Goal: Transaction & Acquisition: Obtain resource

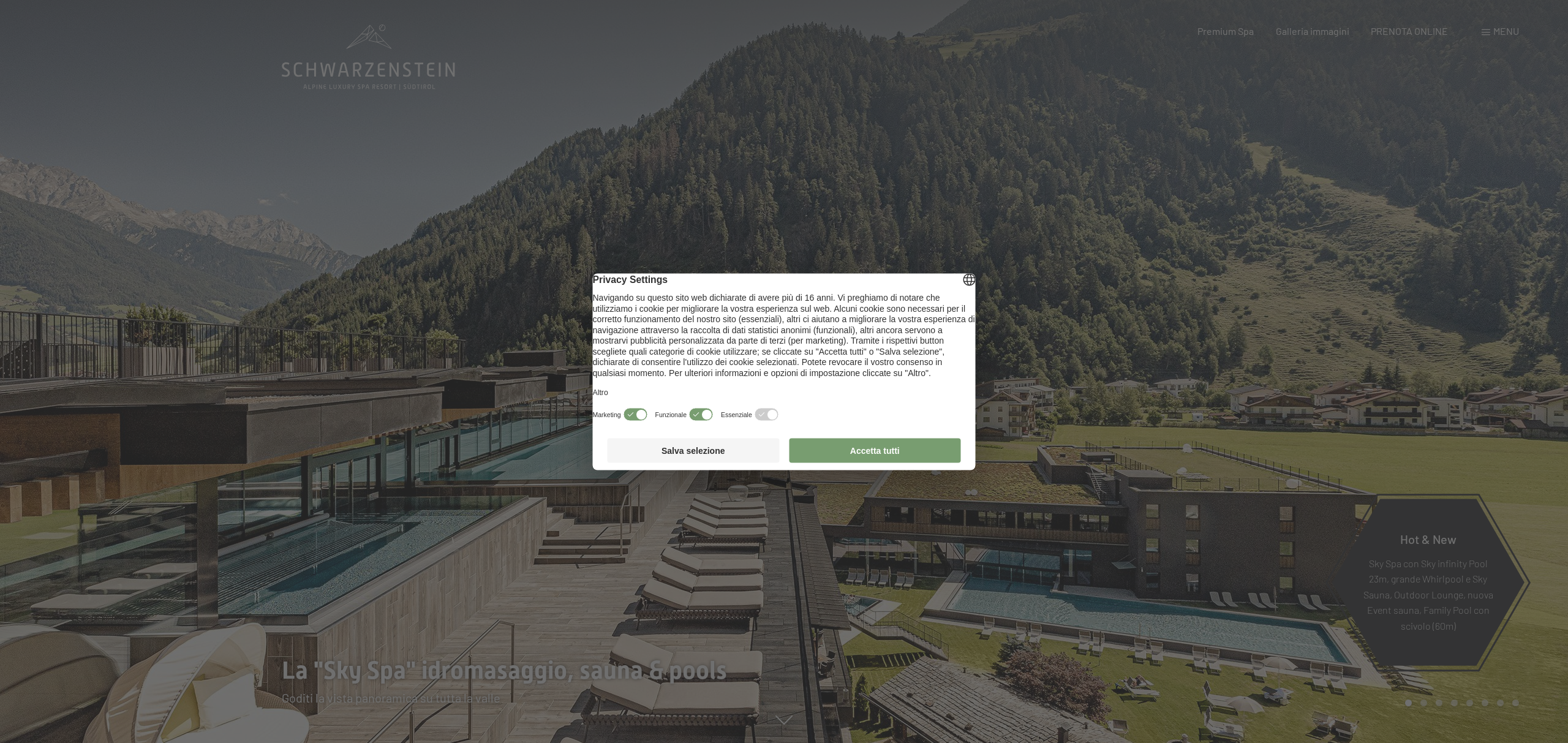
click at [850, 463] on button "Accetta tutti" at bounding box center [875, 450] width 172 height 24
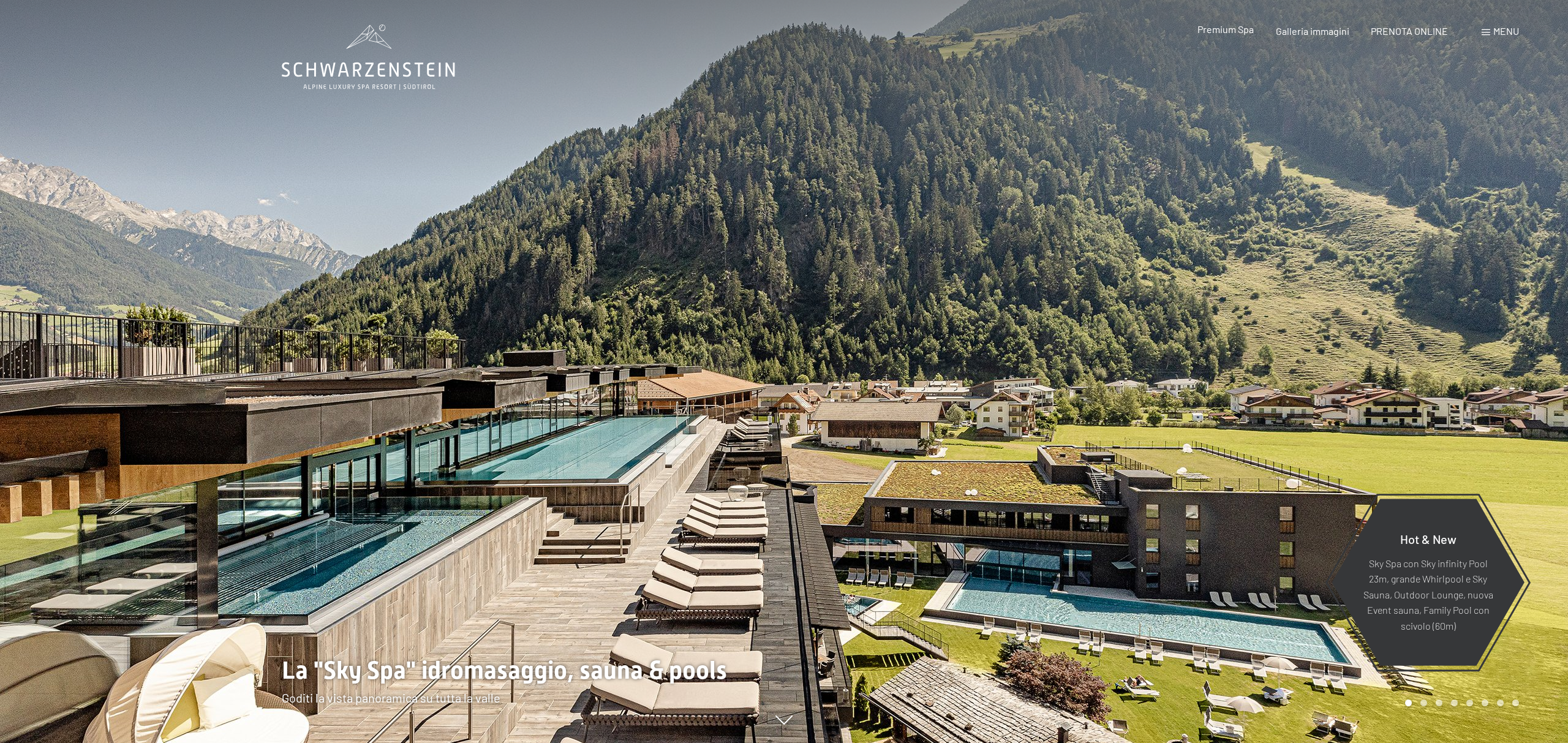
click at [1251, 35] on div "Premium Spa" at bounding box center [1225, 29] width 56 height 13
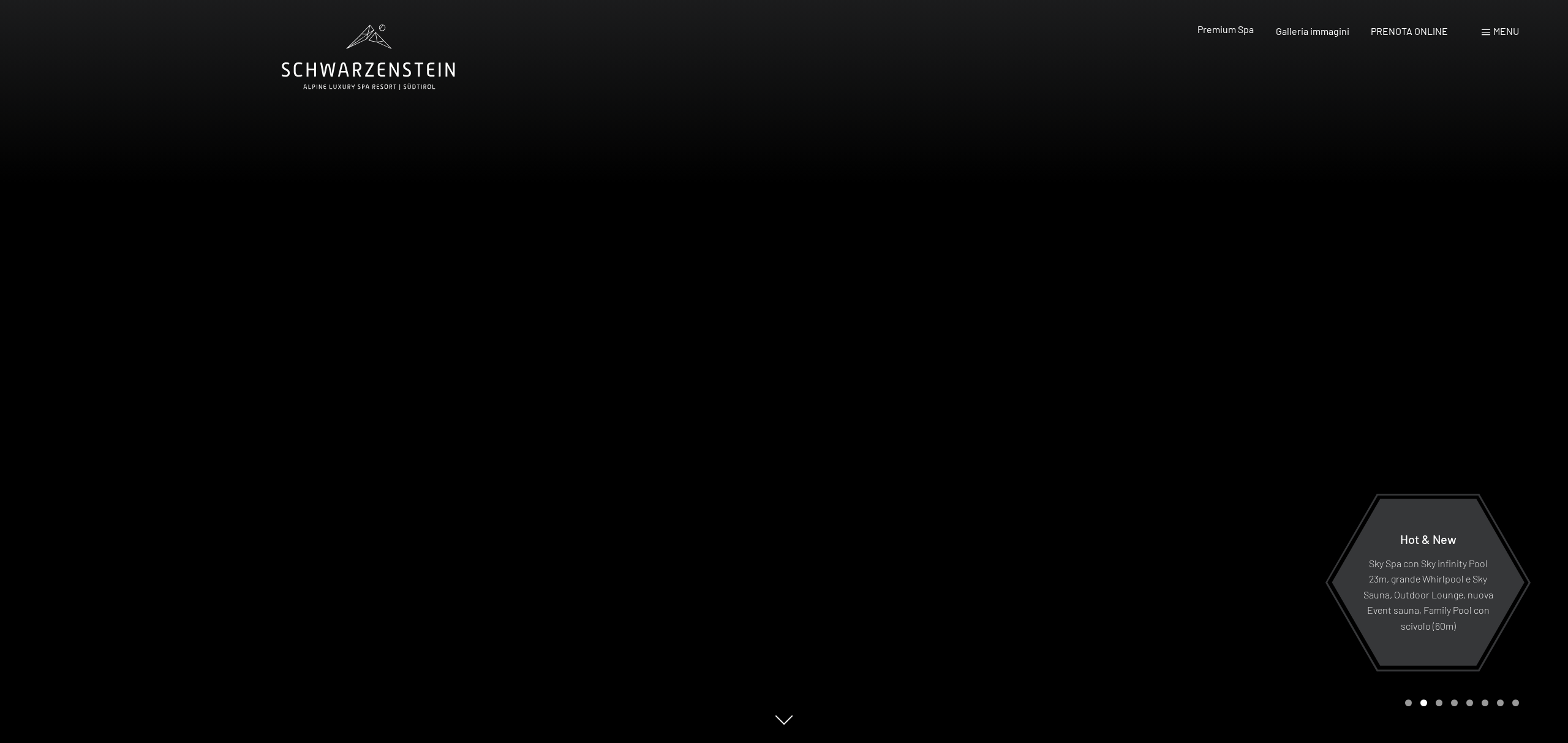
click at [1243, 33] on span "Premium Spa" at bounding box center [1225, 29] width 56 height 12
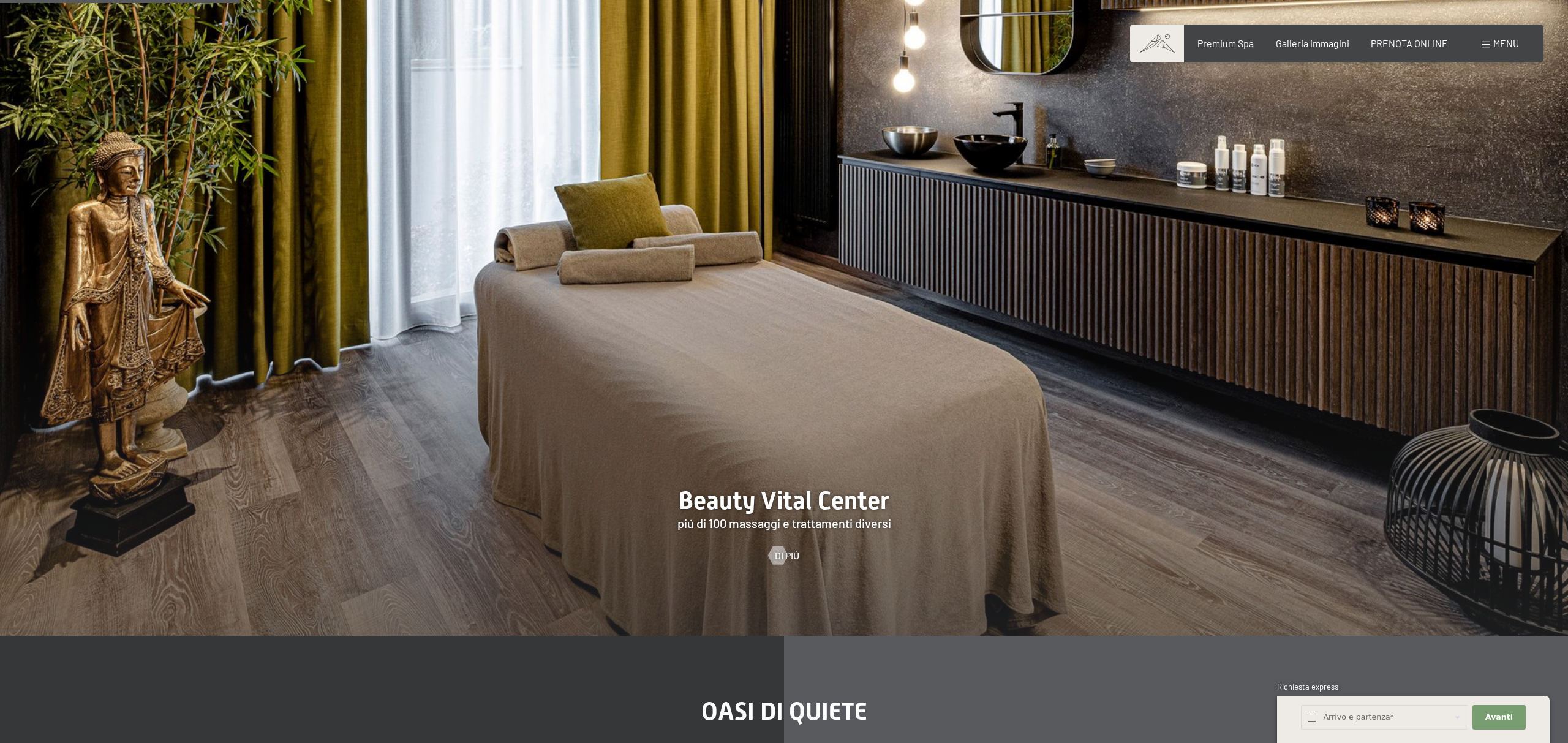
scroll to position [1526, 0]
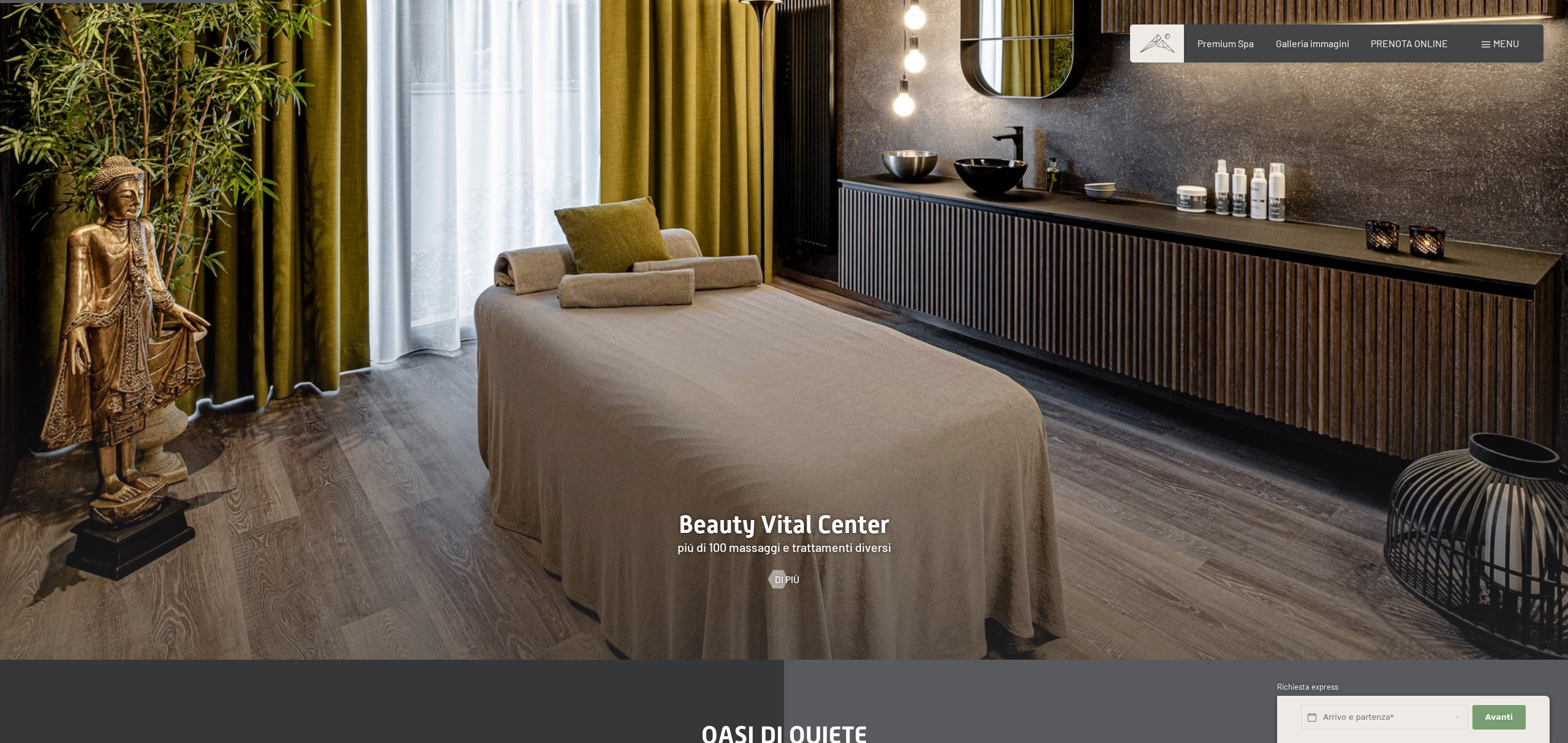
click at [1511, 45] on span "Menu" at bounding box center [1505, 43] width 26 height 12
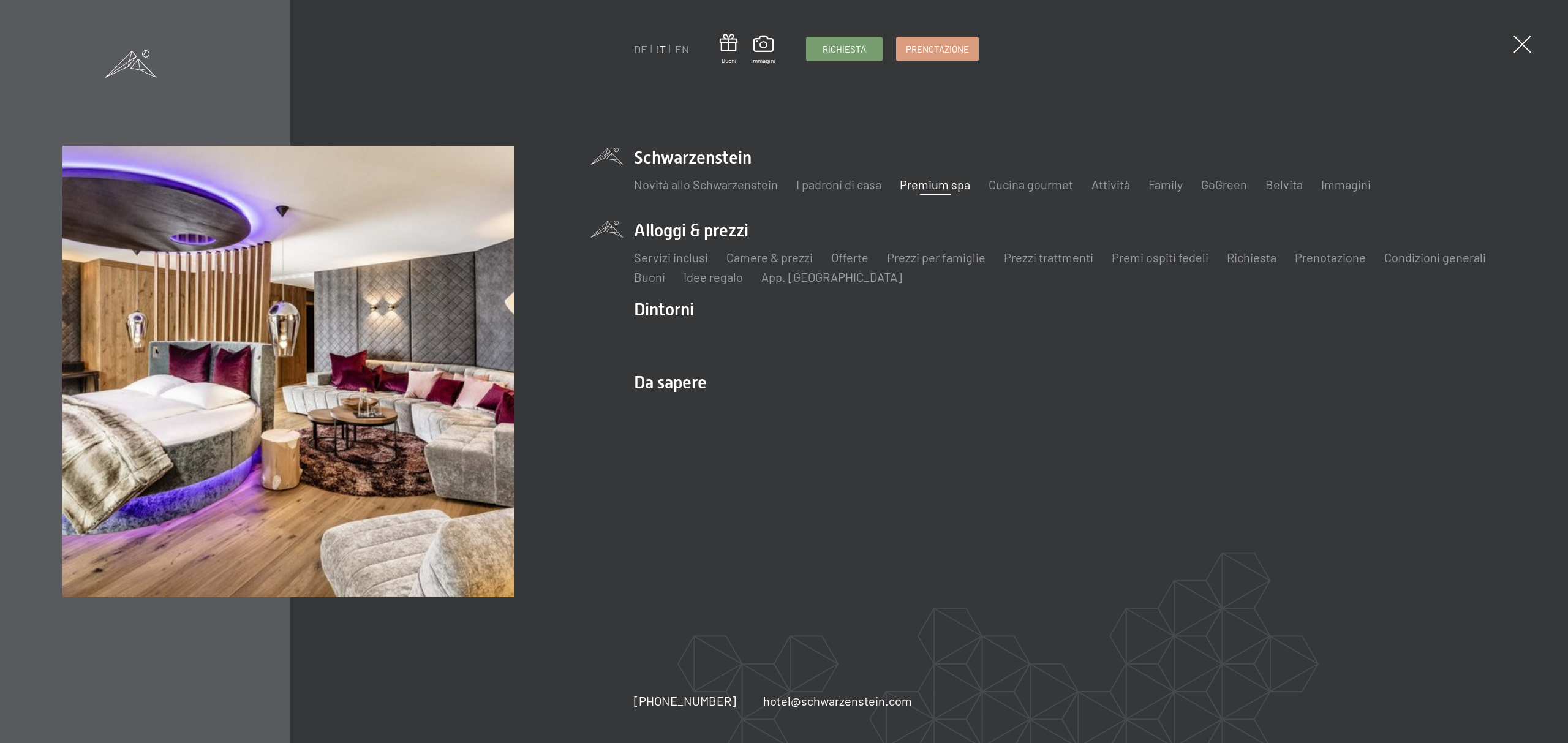
click at [683, 226] on li "Alloggi & prezzi Servizi inclusi Camere & prezzi Lista Offerte Lista Prezzi per…" at bounding box center [1069, 252] width 871 height 67
click at [1051, 258] on link "Prezzi trattmenti" at bounding box center [1048, 257] width 89 height 15
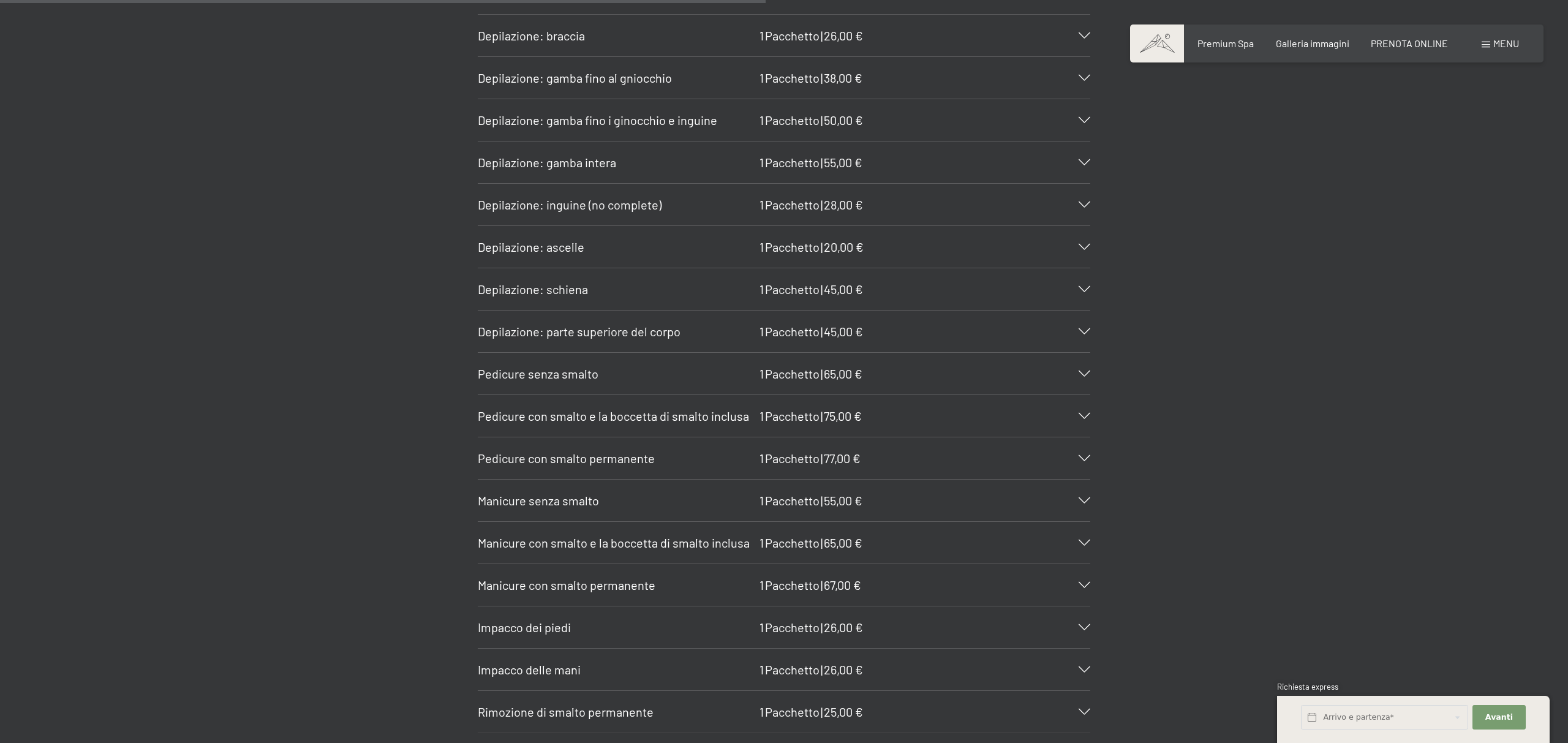
scroll to position [4827, 0]
click at [1089, 444] on div "Pedicure con smalto permanente 1 Pacchetto | 77,00 €" at bounding box center [784, 457] width 612 height 42
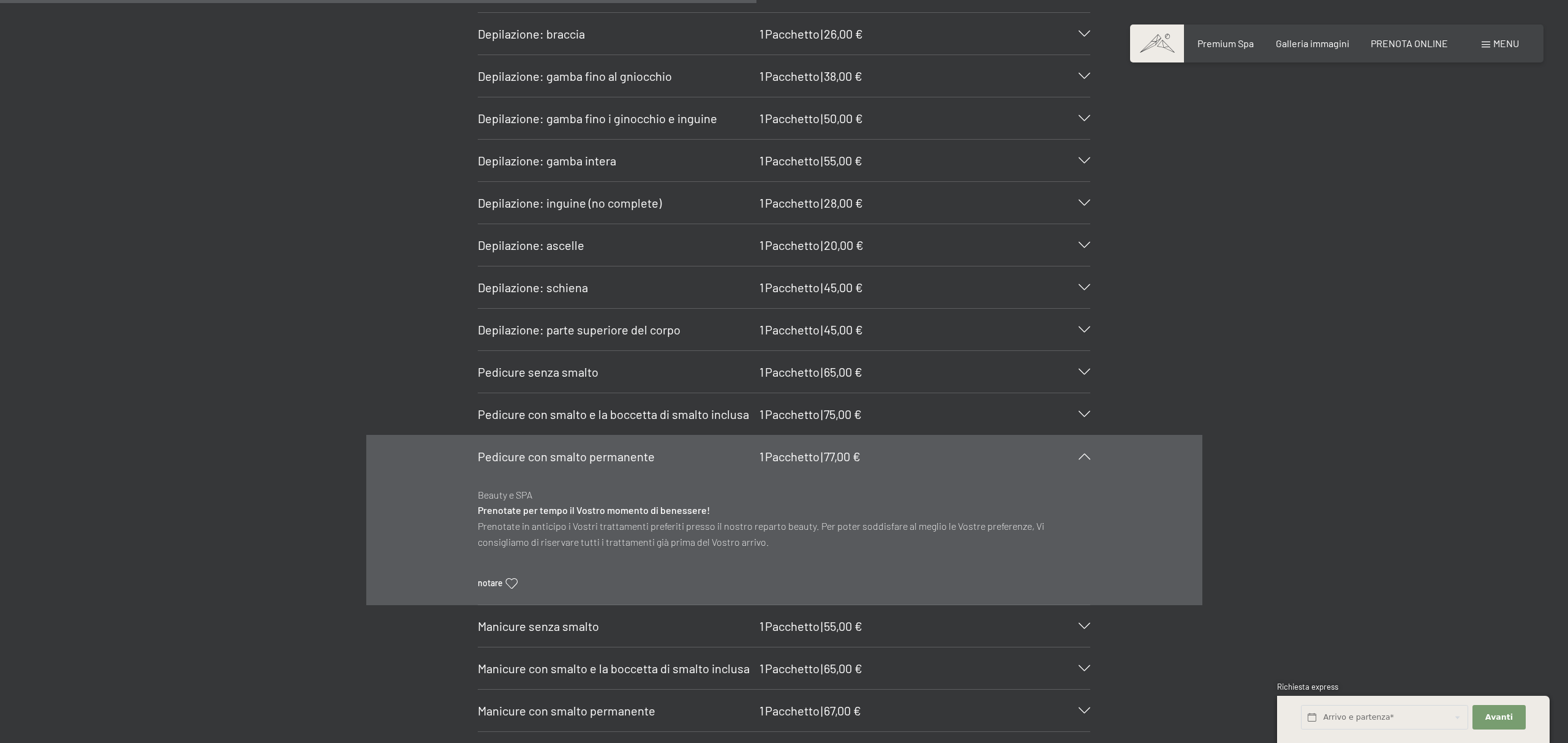
scroll to position [4829, 0]
click at [1204, 403] on div "SPA BASIC Massaggio classico del viso 20 Min. | 42,00 € Beauty e SPA Prenotate …" at bounding box center [784, 280] width 928 height 1156
click at [1307, 562] on div "SPA BASIC Massaggio classico del viso 20 Min. | 42,00 € Beauty e SPA Prenotate …" at bounding box center [784, 280] width 1568 height 1156
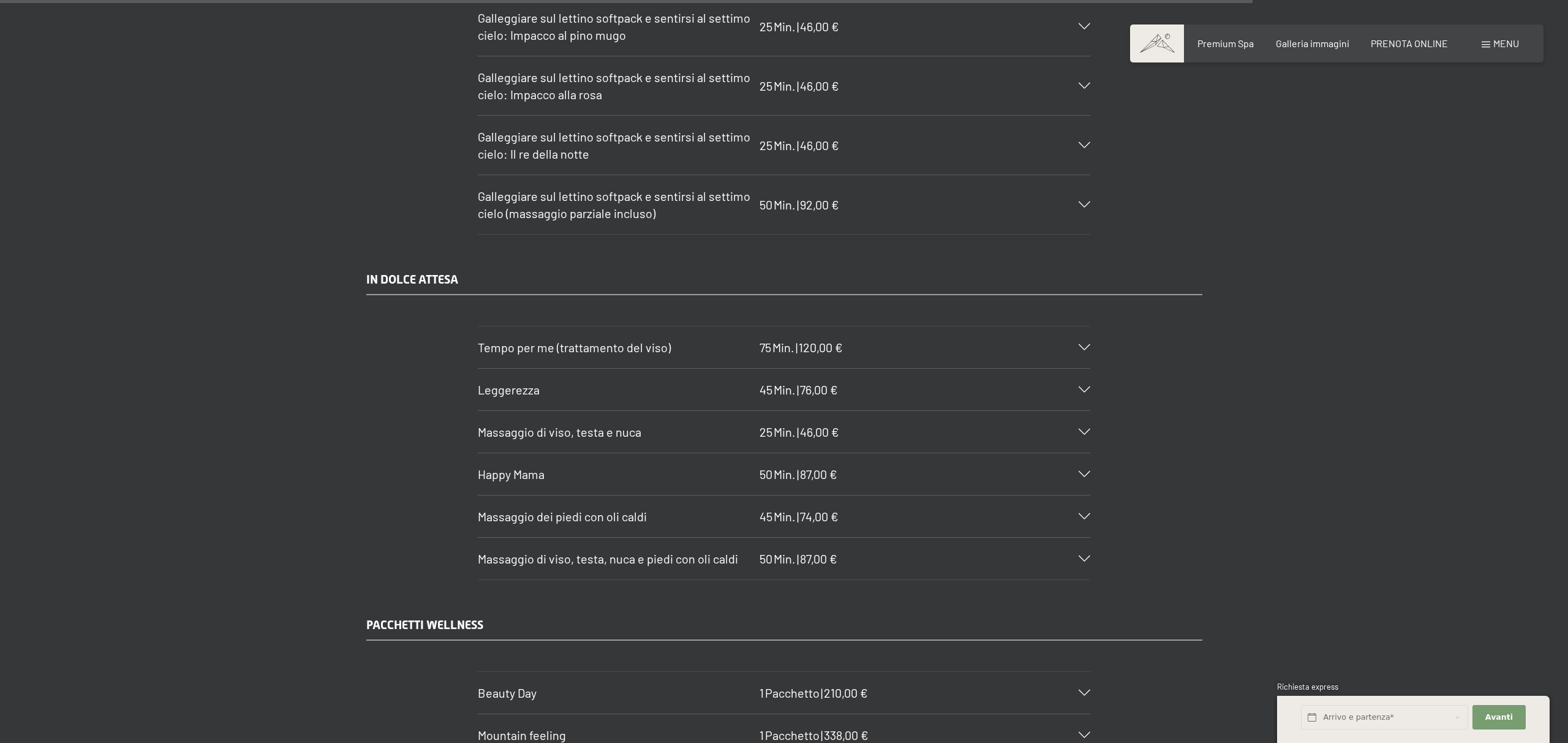
scroll to position [7999, 0]
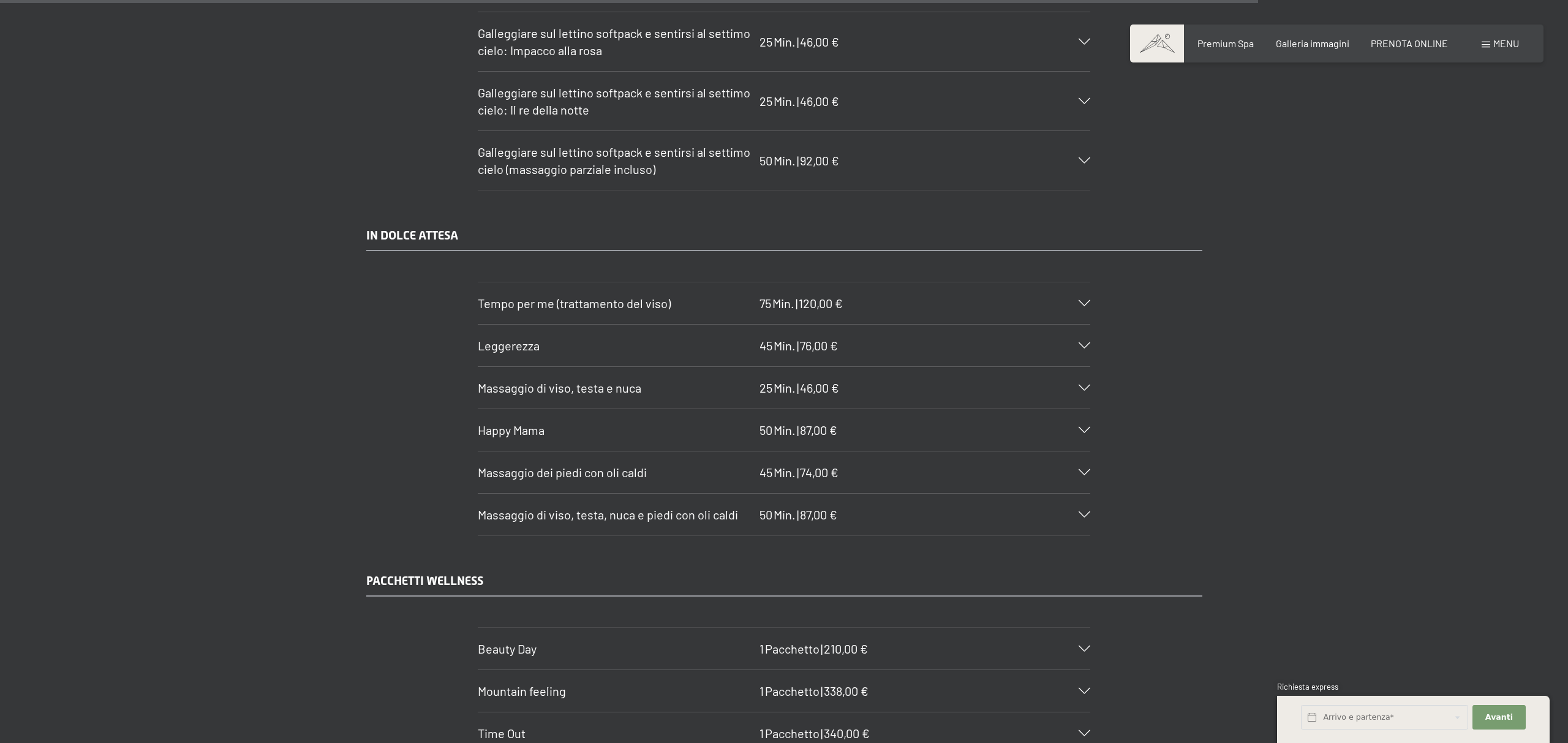
click at [1087, 332] on div "Leggerezza 45 Min. | 76,00 €" at bounding box center [784, 346] width 612 height 42
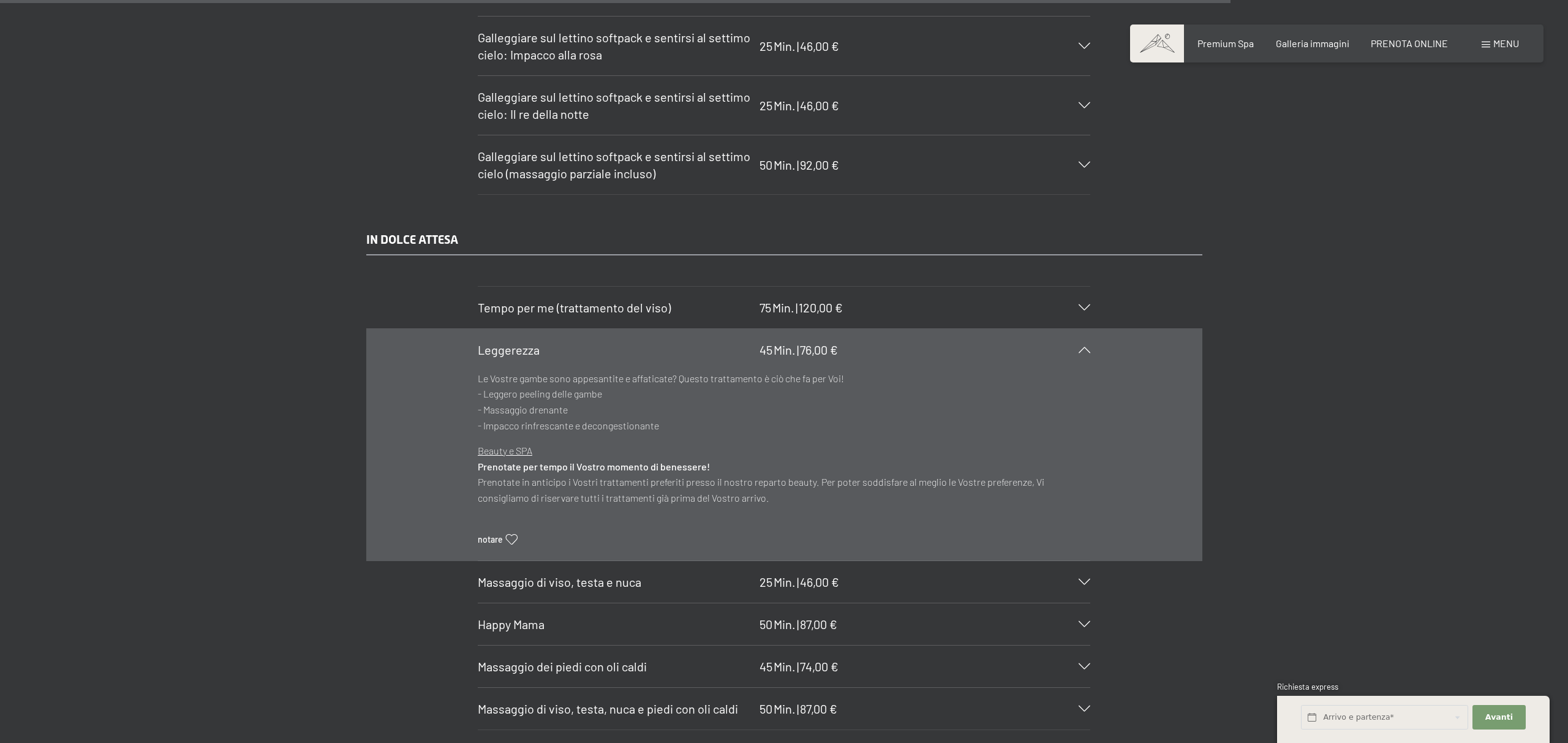
scroll to position [7903, 0]
click at [254, 272] on div "IN DOLCE ATTESA Tempo per me (trattamento del viso) 75 Min. | 120,00 € Trattame…" at bounding box center [784, 481] width 1568 height 500
click at [1375, 382] on div "IN DOLCE ATTESA Tempo per me (trattamento del viso) 75 Min. | 120,00 € Trattame…" at bounding box center [784, 481] width 1568 height 500
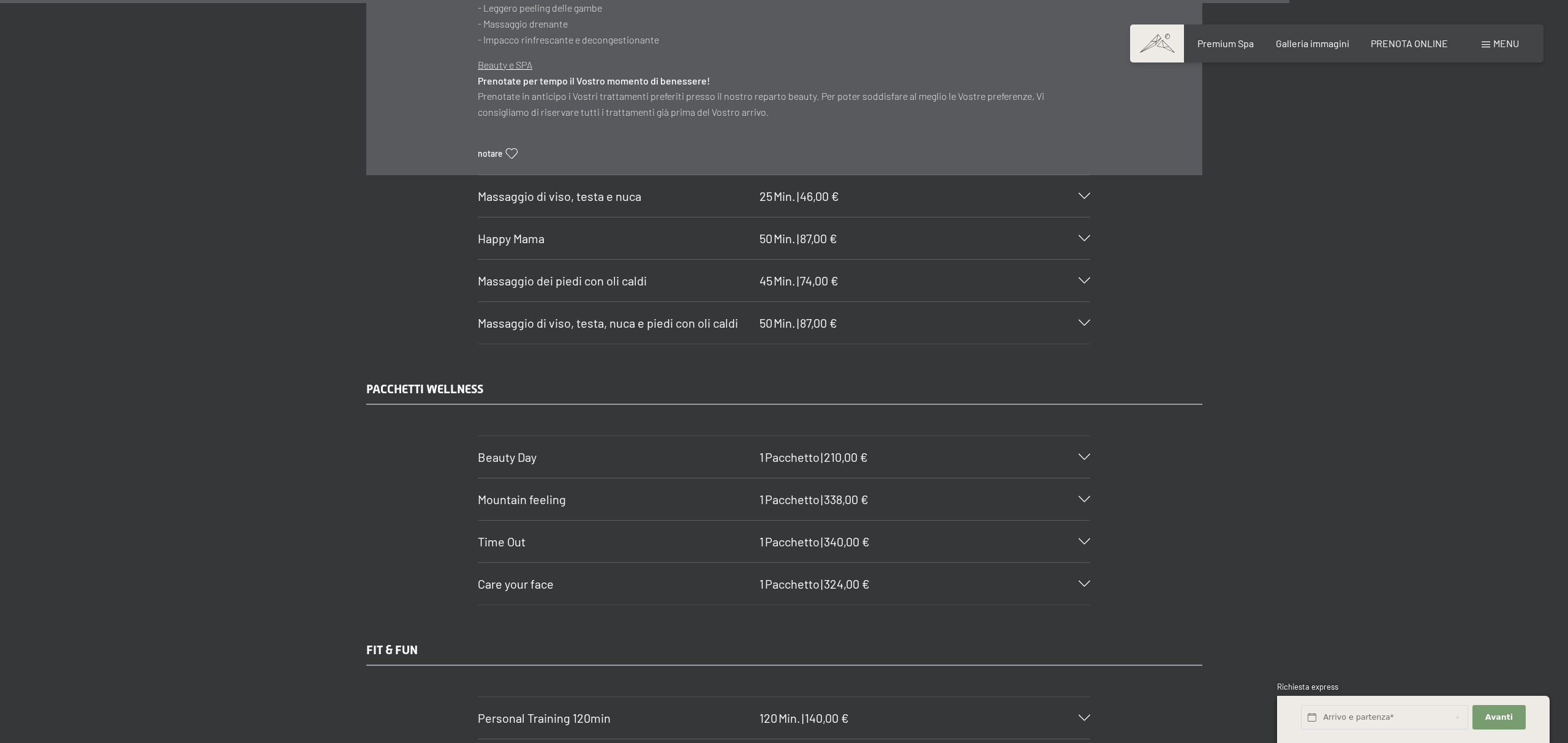
scroll to position [8298, 0]
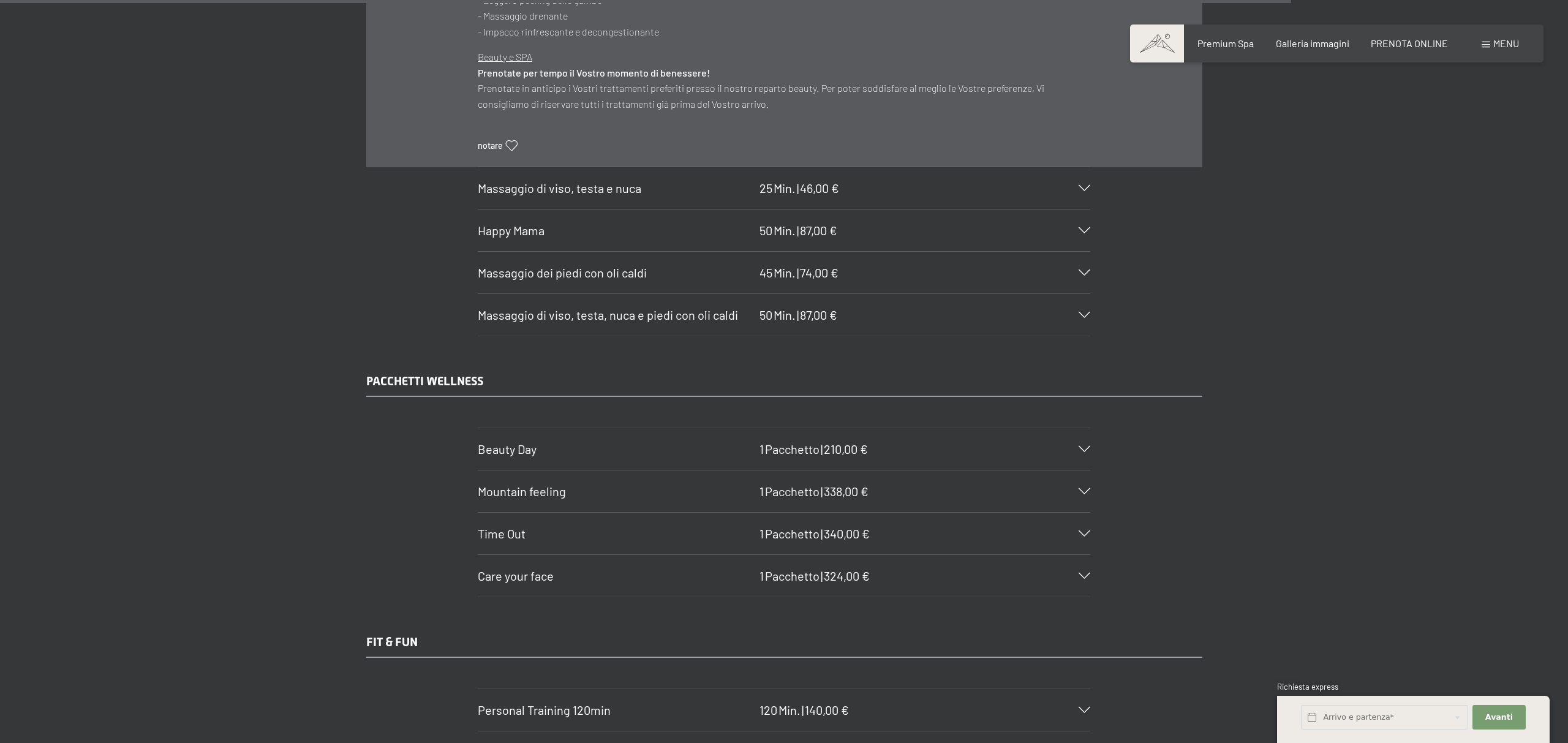
click at [1080, 446] on icon at bounding box center [1084, 449] width 12 height 6
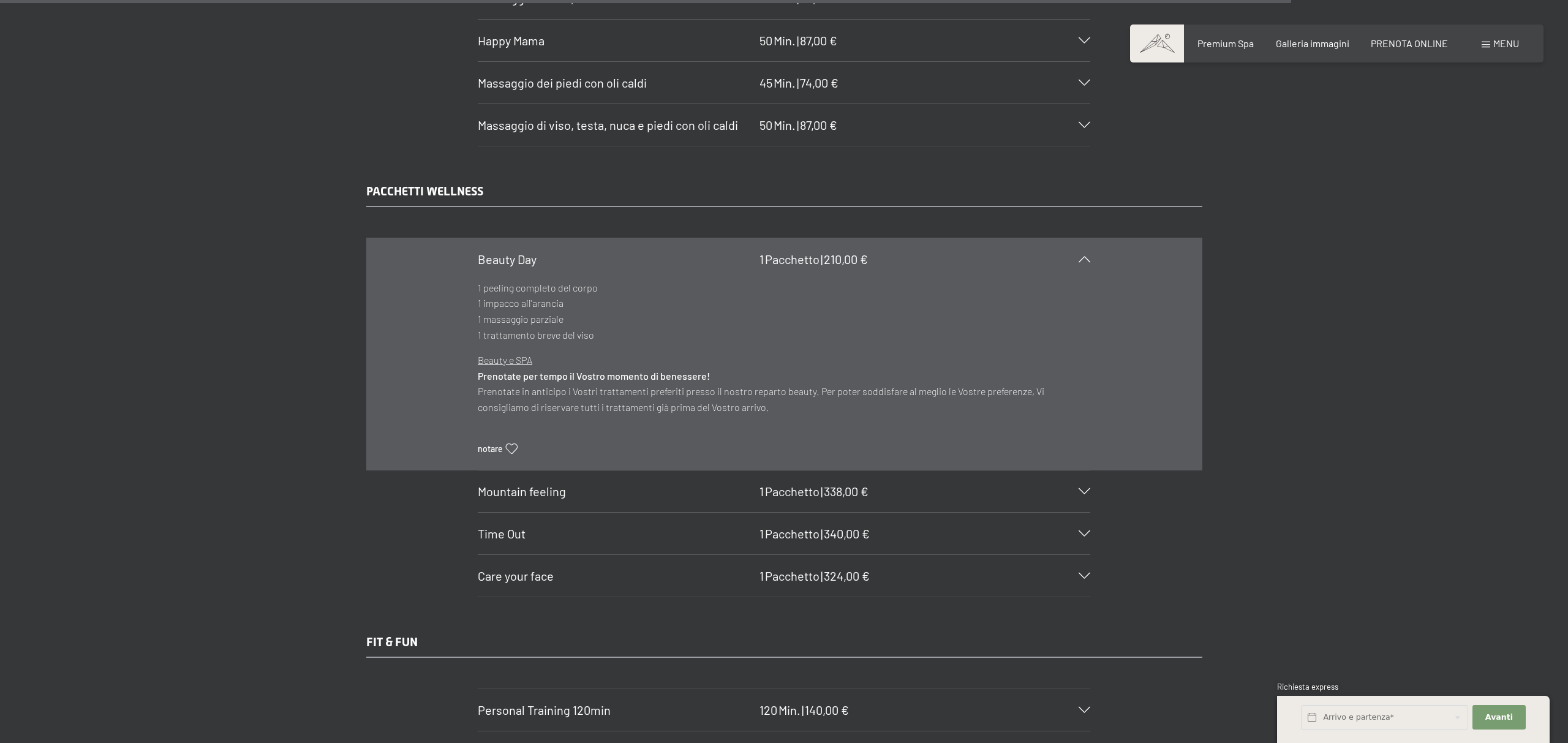
click at [1422, 440] on div "PACCHETTI WELLNESS Beauty Day 1 Pacchetto | 210,00 € 1 peeling completo del cor…" at bounding box center [784, 389] width 1568 height 415
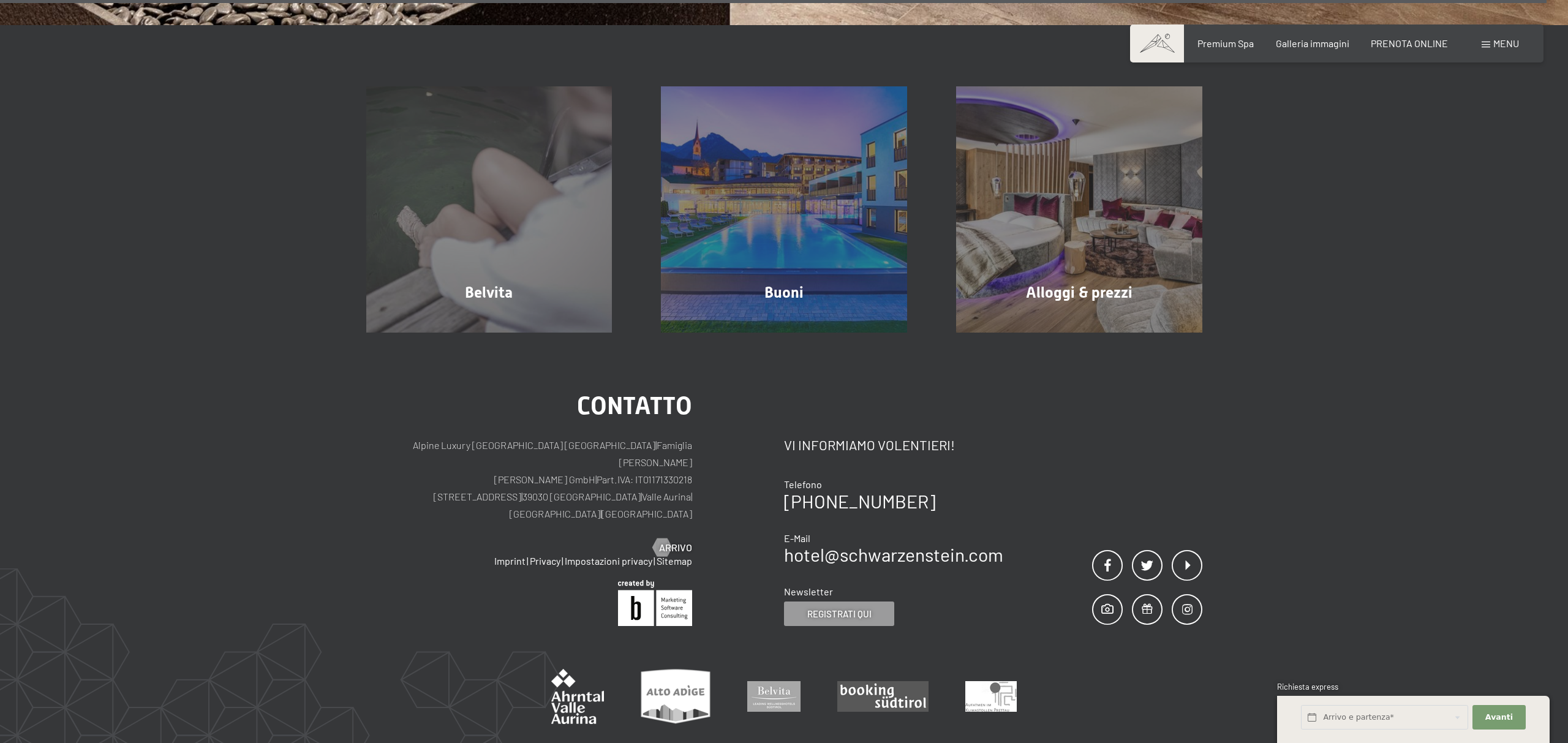
scroll to position [9992, 0]
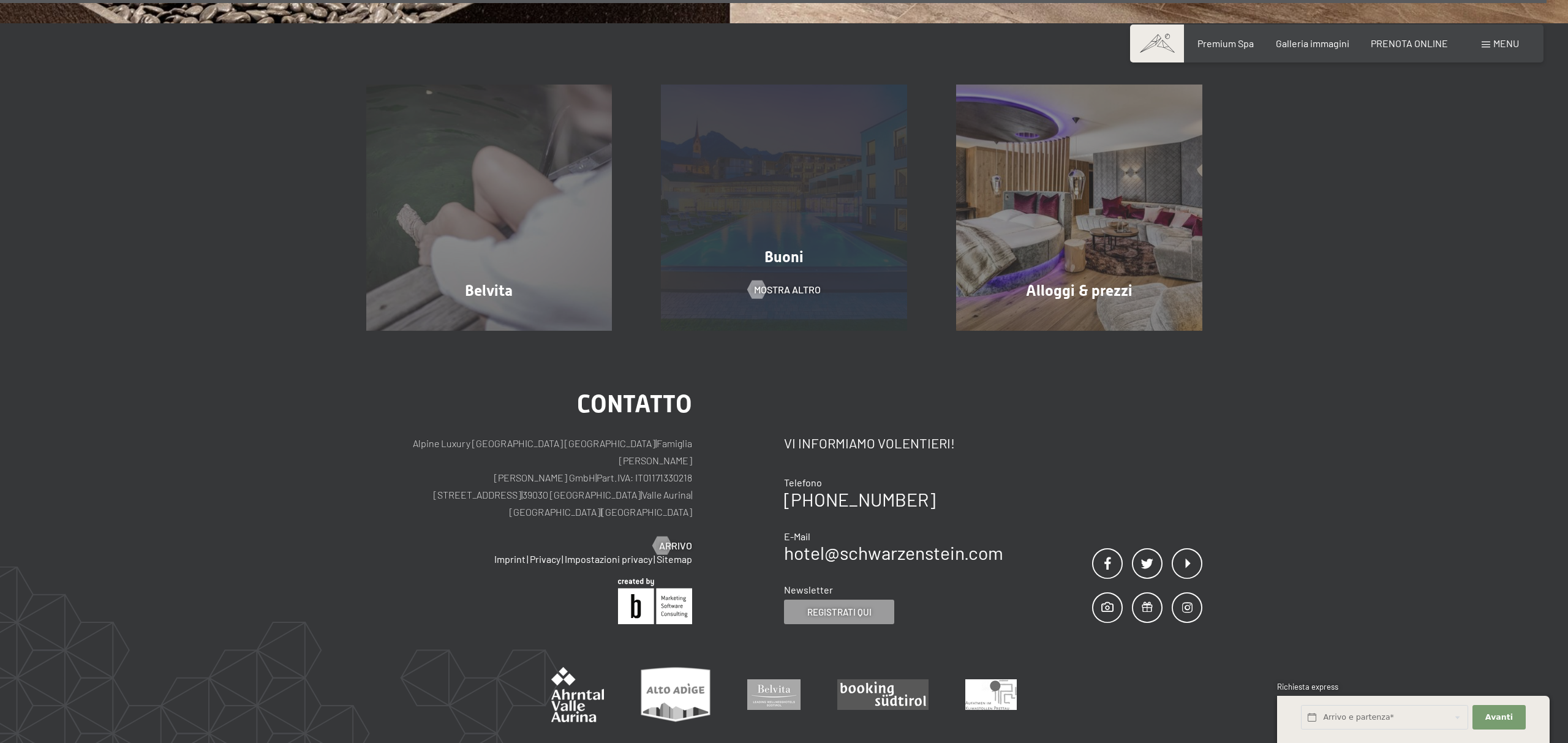
click at [799, 281] on div "Buoni mostra altro" at bounding box center [784, 207] width 295 height 247
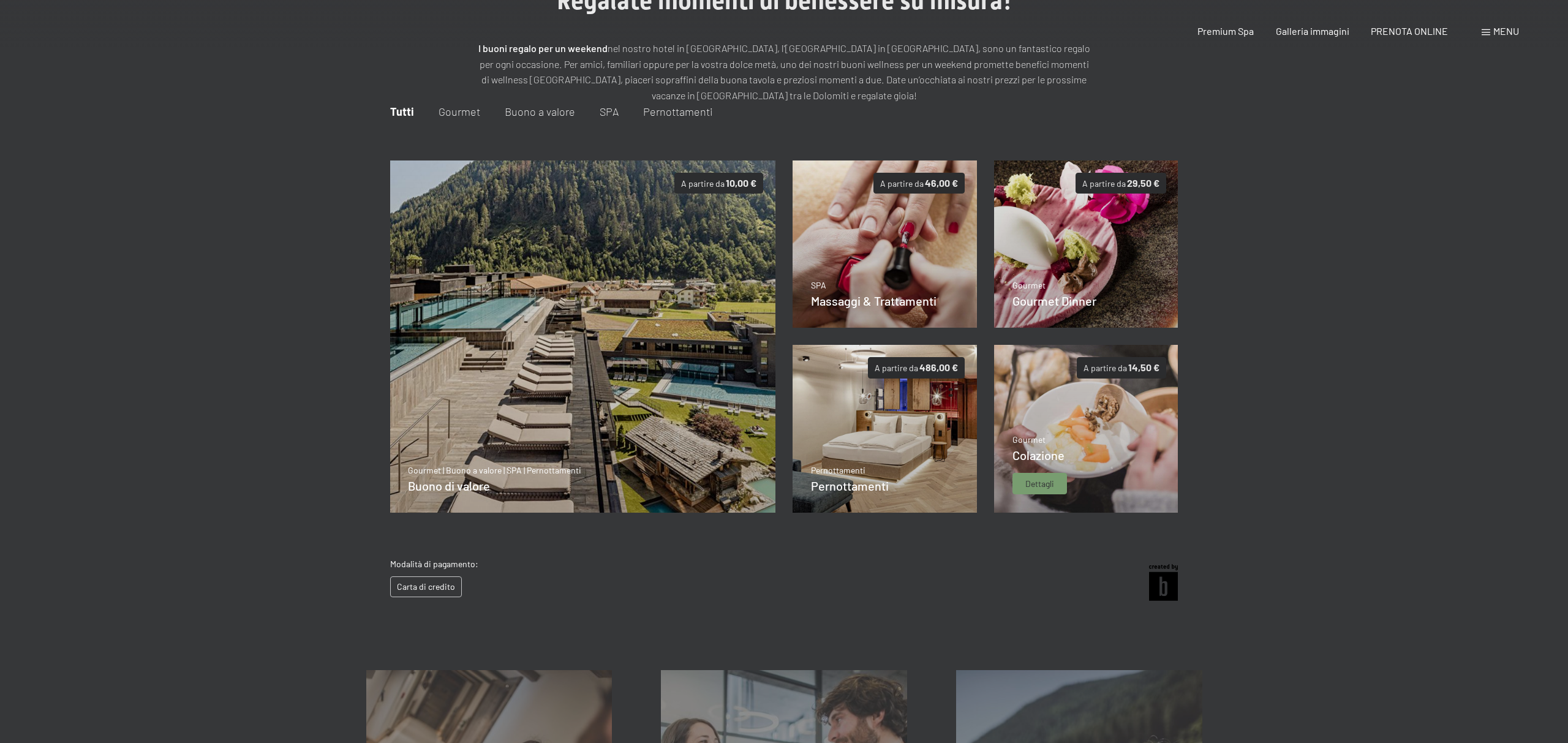
scroll to position [178, 0]
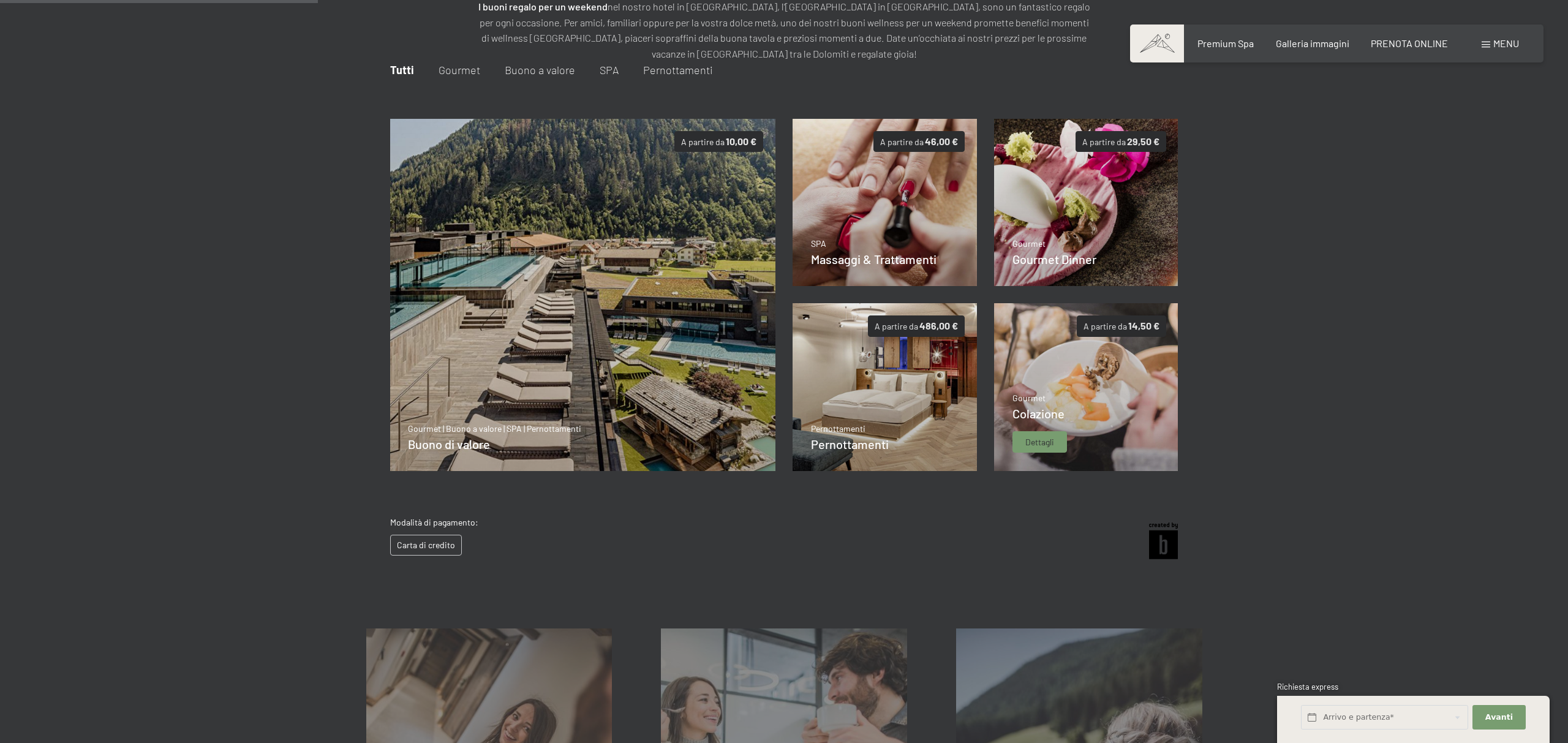
click at [1045, 415] on span "Colazione" at bounding box center [1038, 414] width 52 height 15
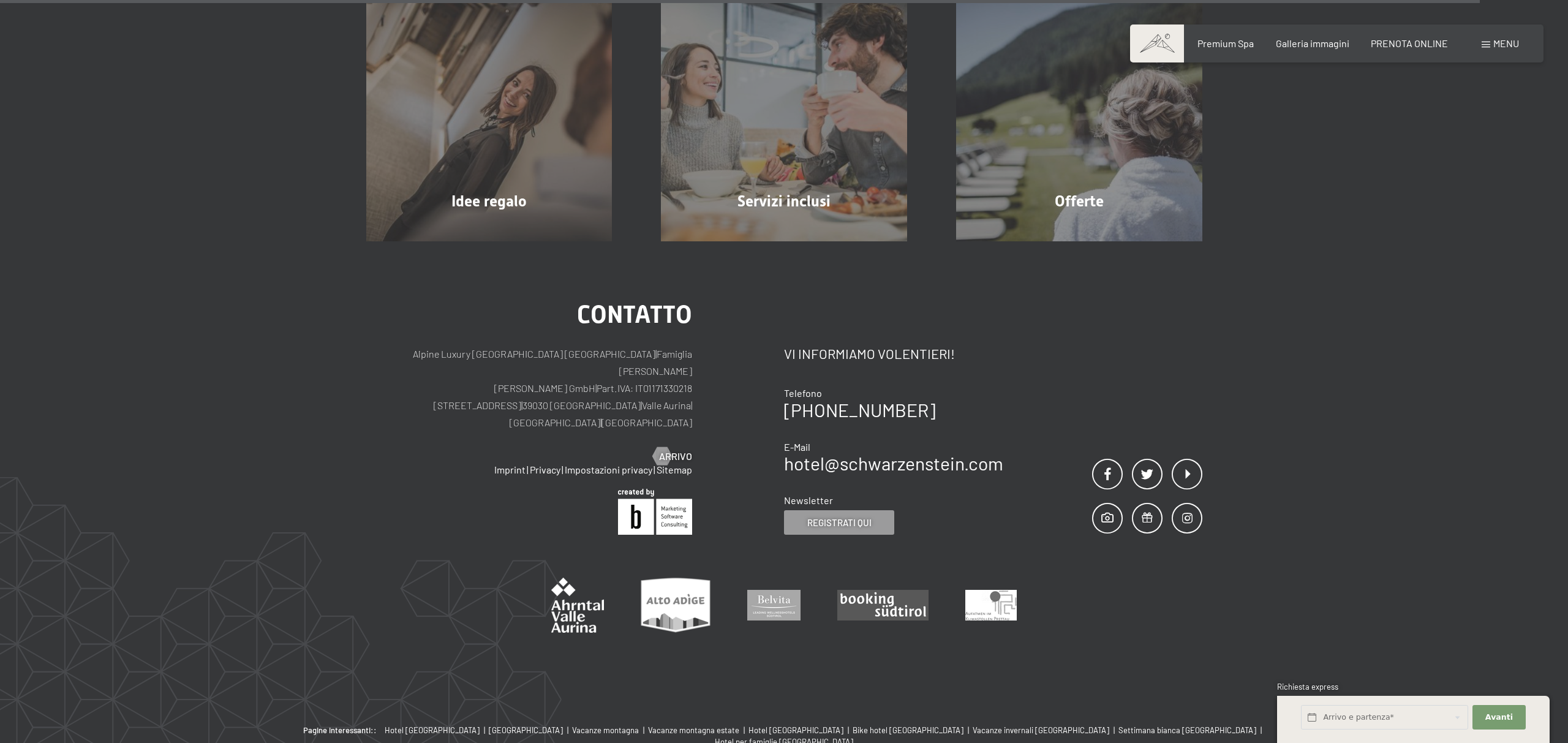
scroll to position [1250, 0]
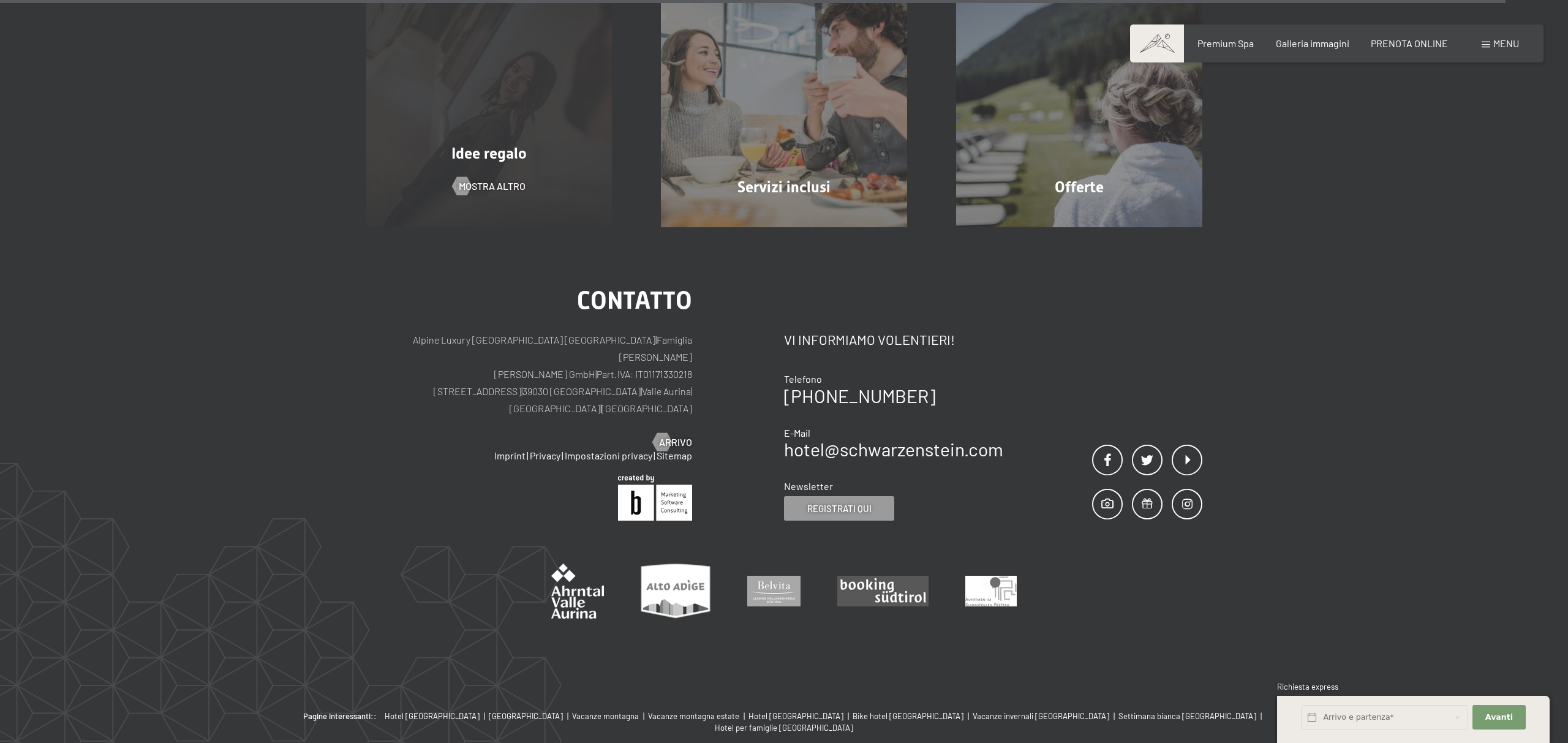
click at [504, 163] on div "Idee regalo" at bounding box center [489, 154] width 295 height 22
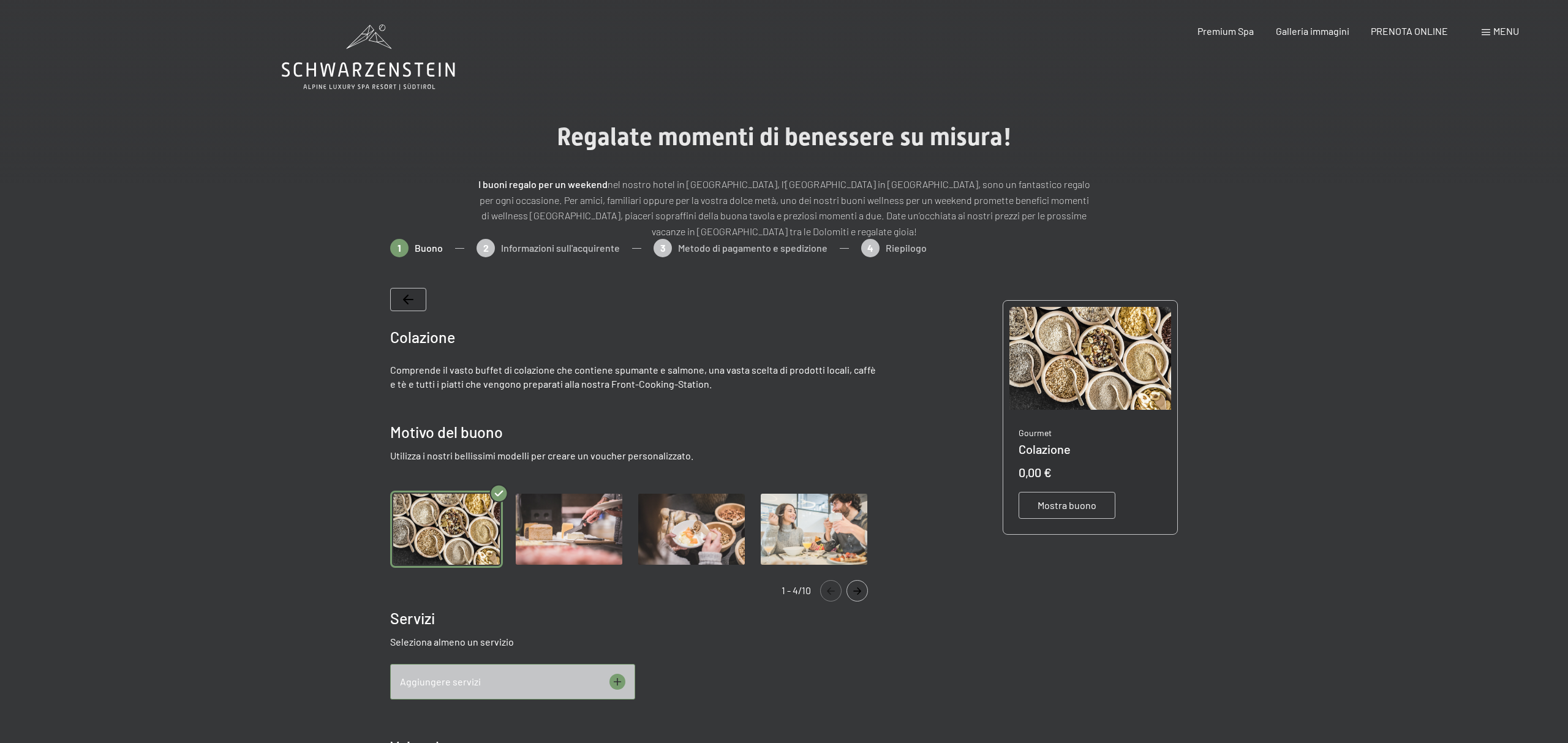
scroll to position [2, 0]
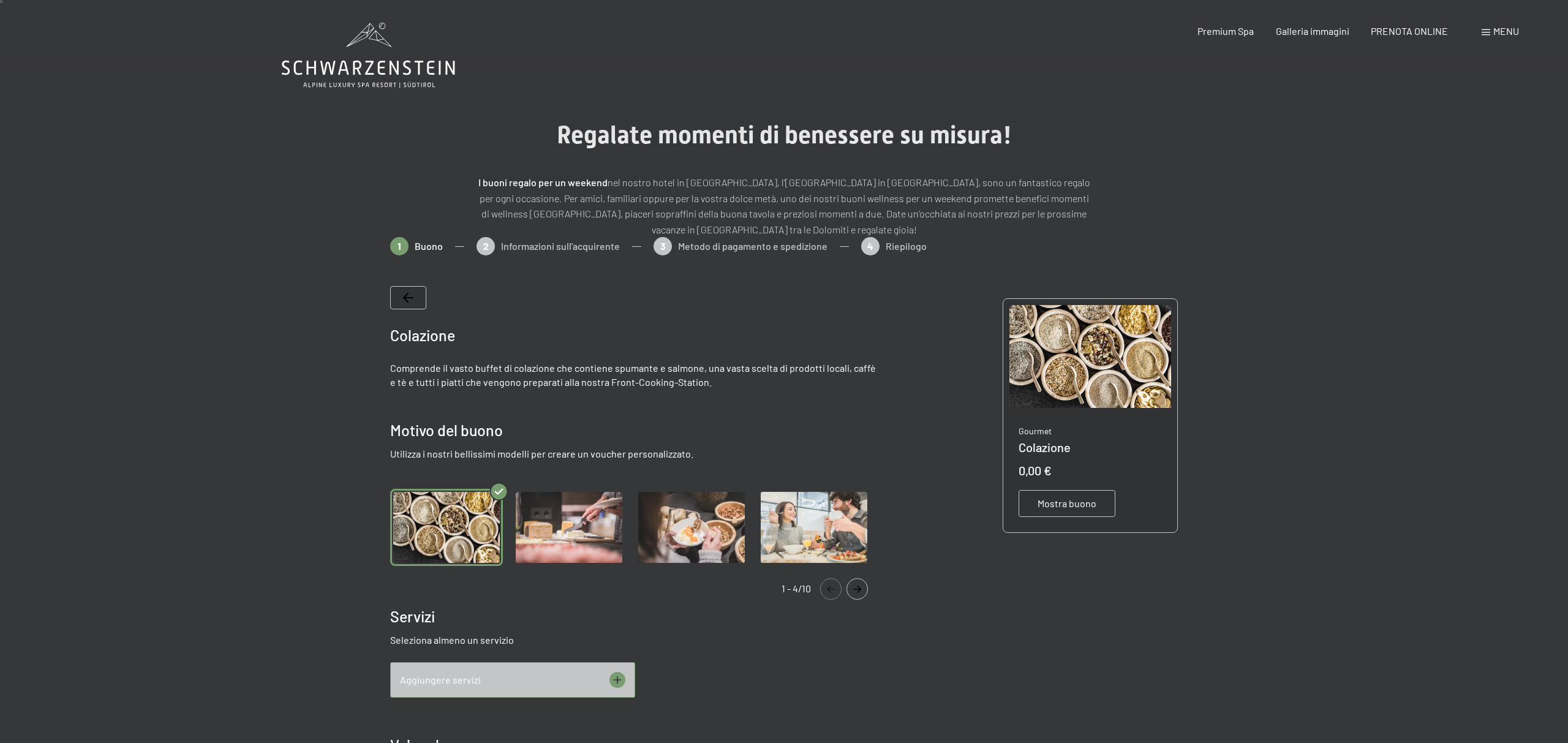
click at [860, 588] on icon "Navigate to next slide" at bounding box center [857, 589] width 20 height 8
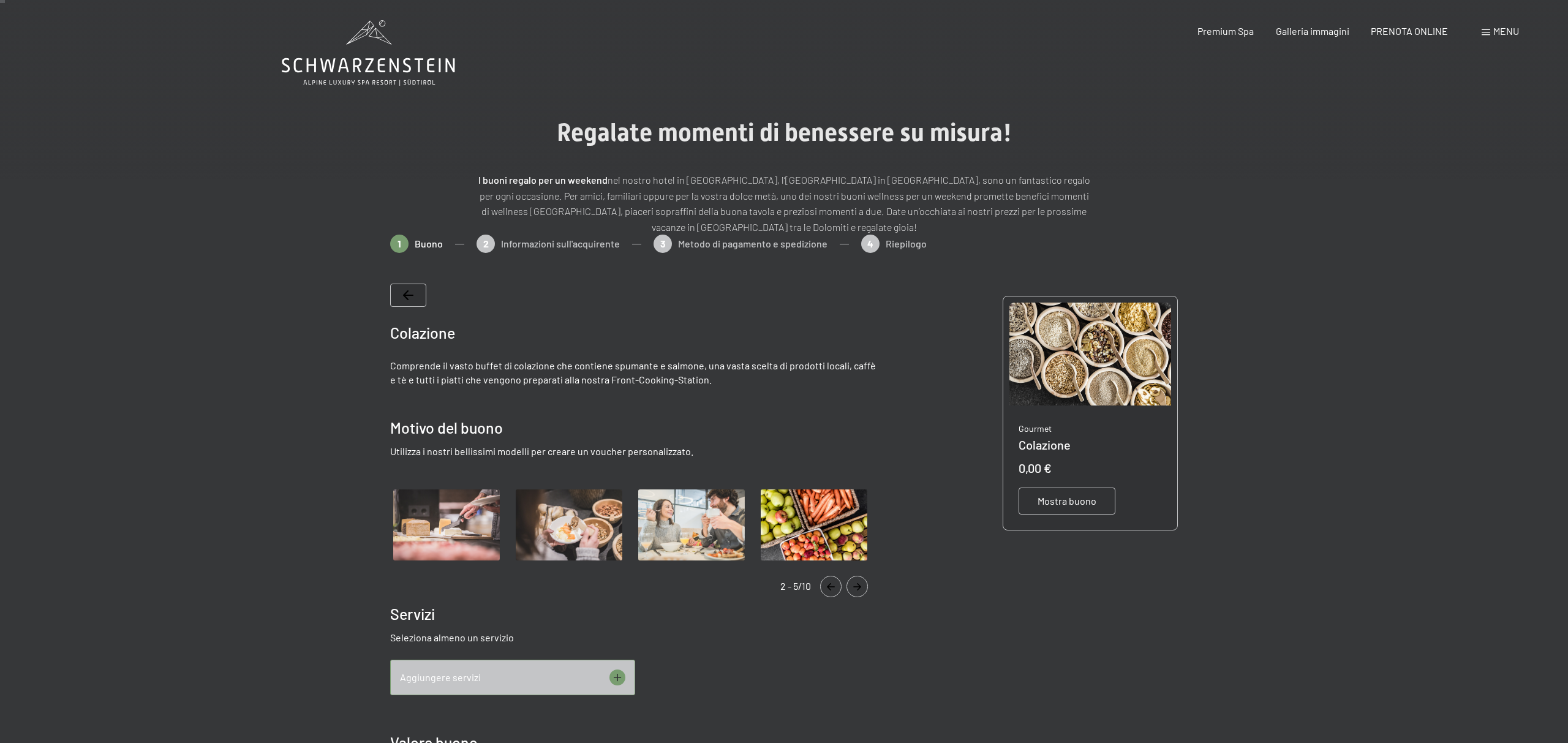
click at [860, 588] on icon "Navigate to next slide" at bounding box center [857, 587] width 8 height 8
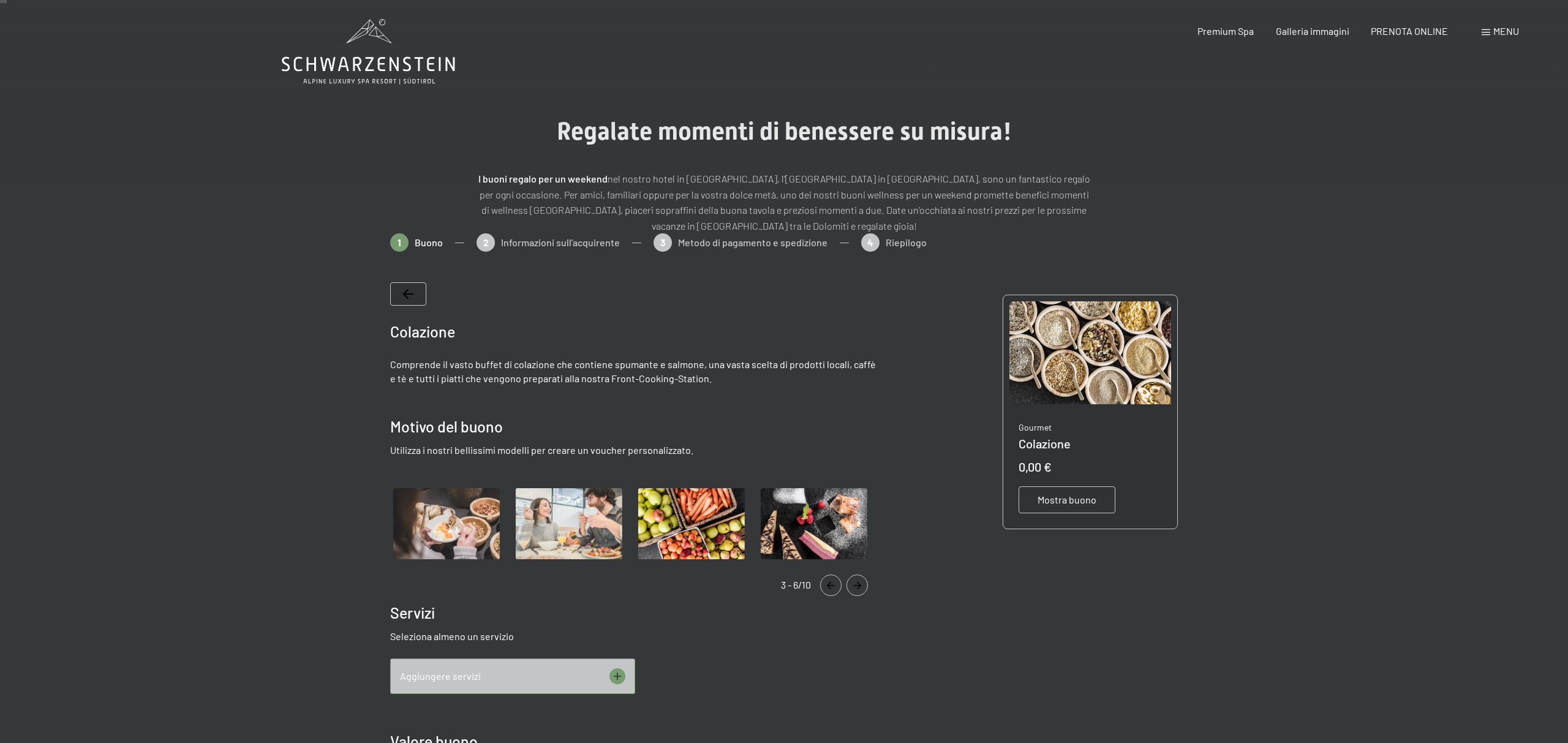
click at [860, 588] on icon "Navigate to next slide" at bounding box center [857, 585] width 20 height 8
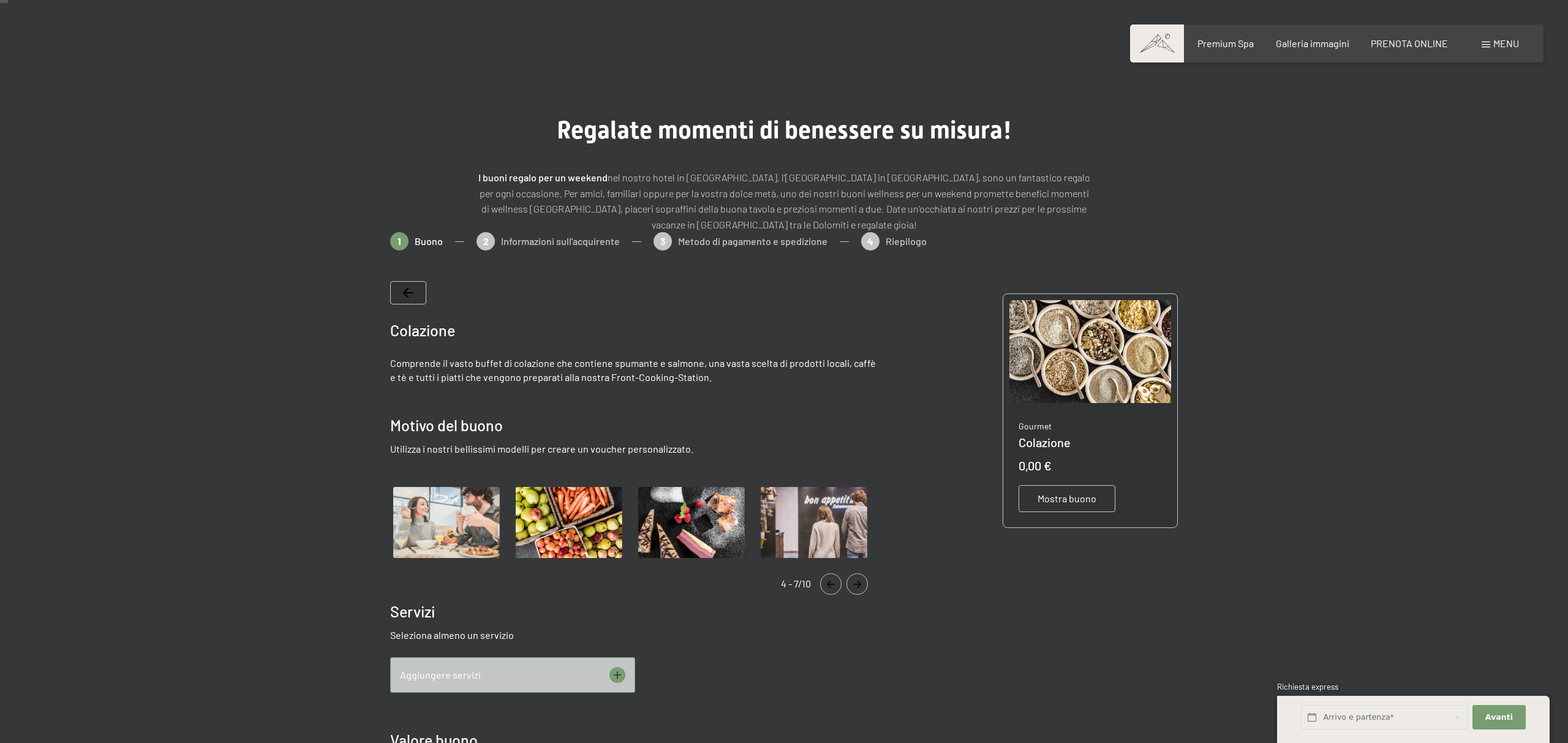
click at [860, 588] on icon "Navigate to next slide" at bounding box center [857, 584] width 20 height 8
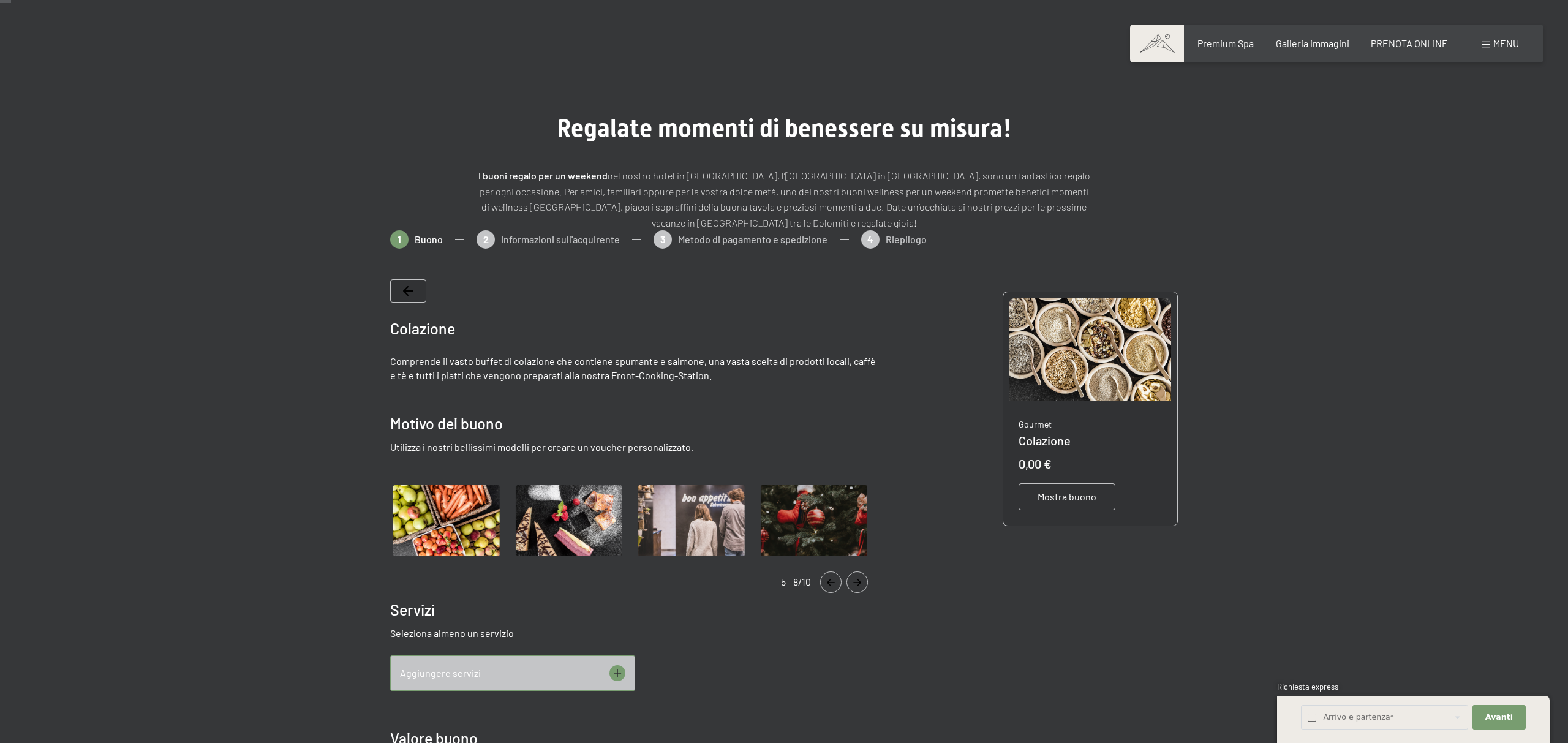
click at [860, 588] on button "Navigate to next slide" at bounding box center [857, 583] width 22 height 22
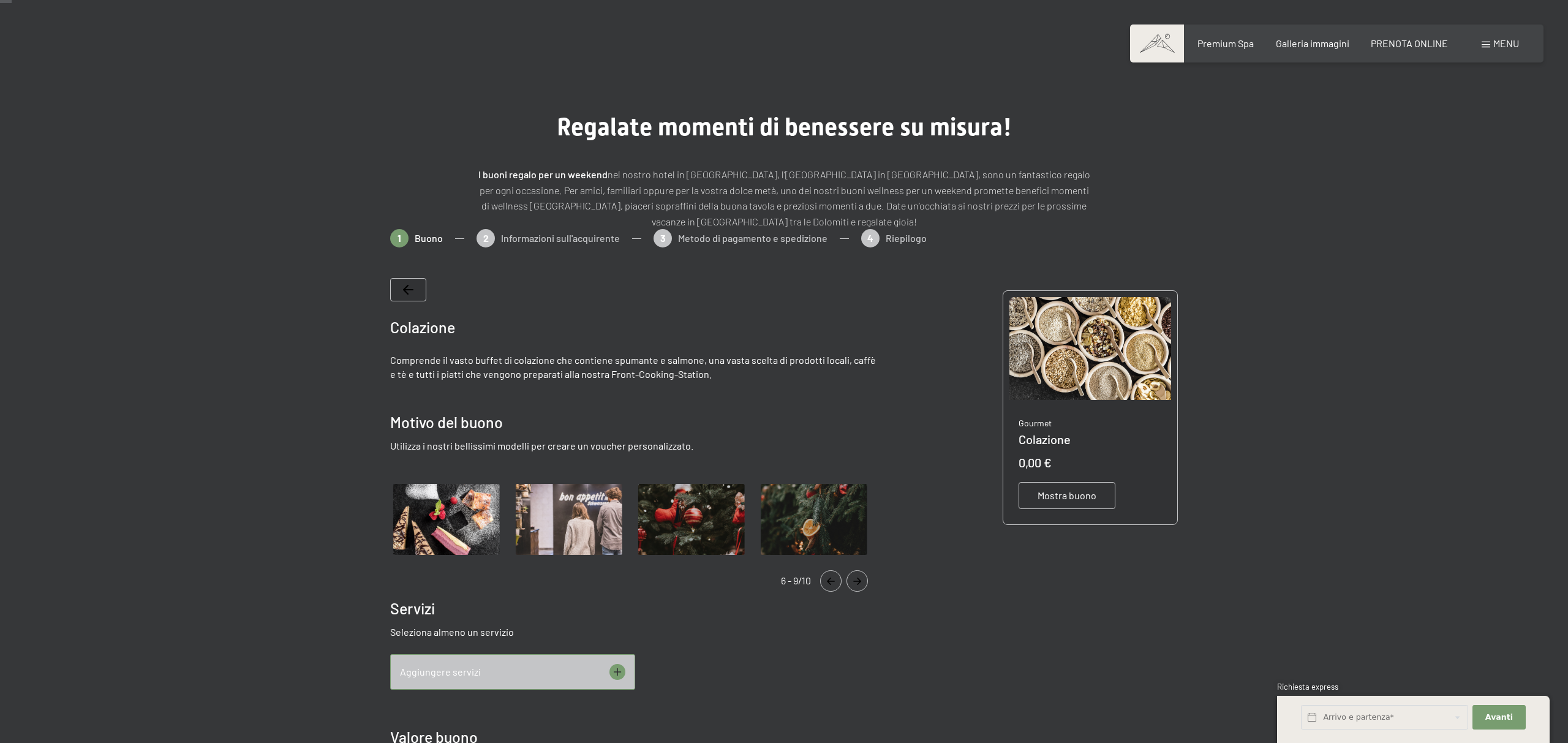
click at [860, 588] on button "Navigate to next slide" at bounding box center [857, 582] width 22 height 22
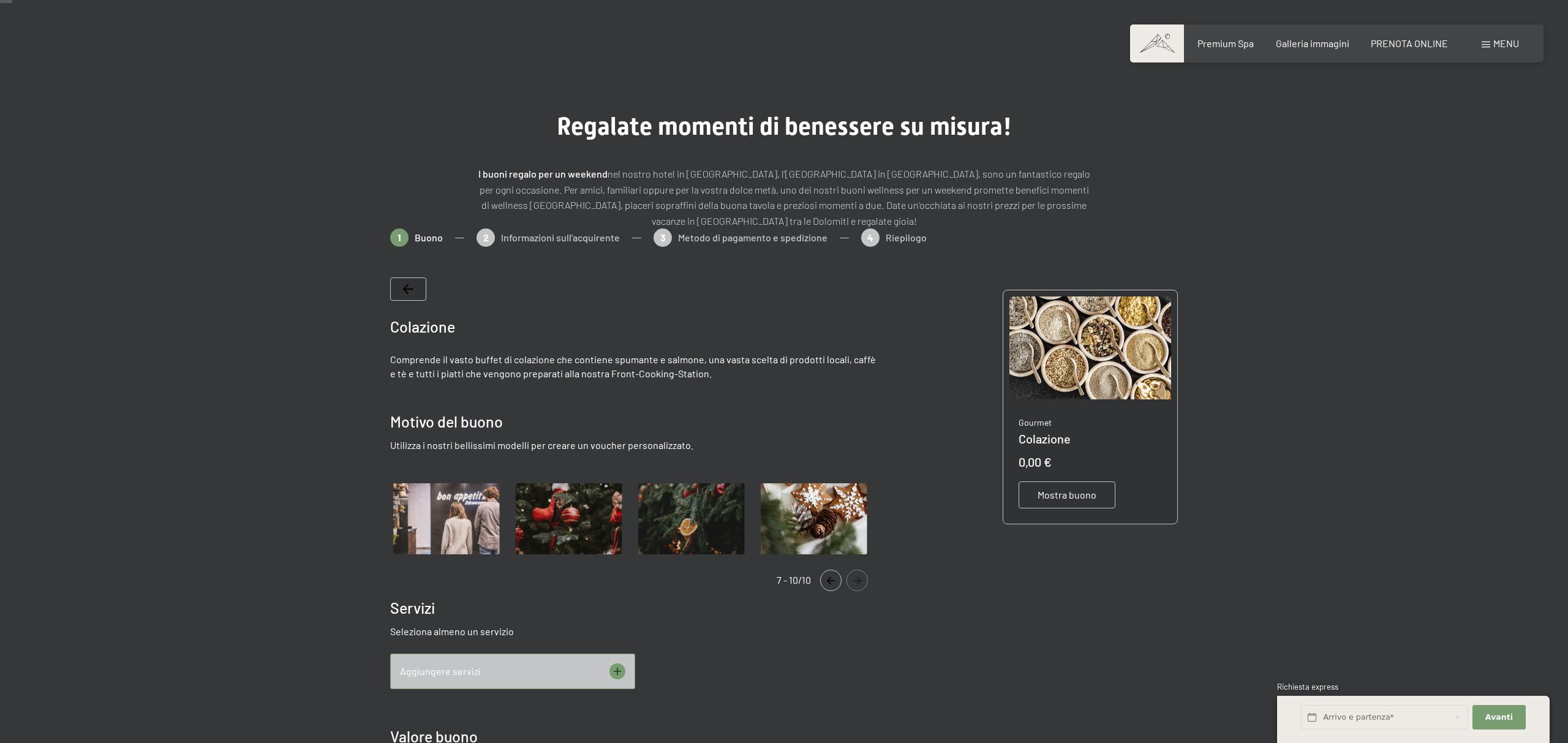
click at [860, 588] on button "Navigate to next slide" at bounding box center [857, 581] width 22 height 22
click at [860, 588] on button "Navigate to next slide" at bounding box center [857, 579] width 22 height 22
click at [860, 588] on div "Colazione Comprende il vasto buffet di colazione che contiene spumante e salmon…" at bounding box center [635, 692] width 490 height 832
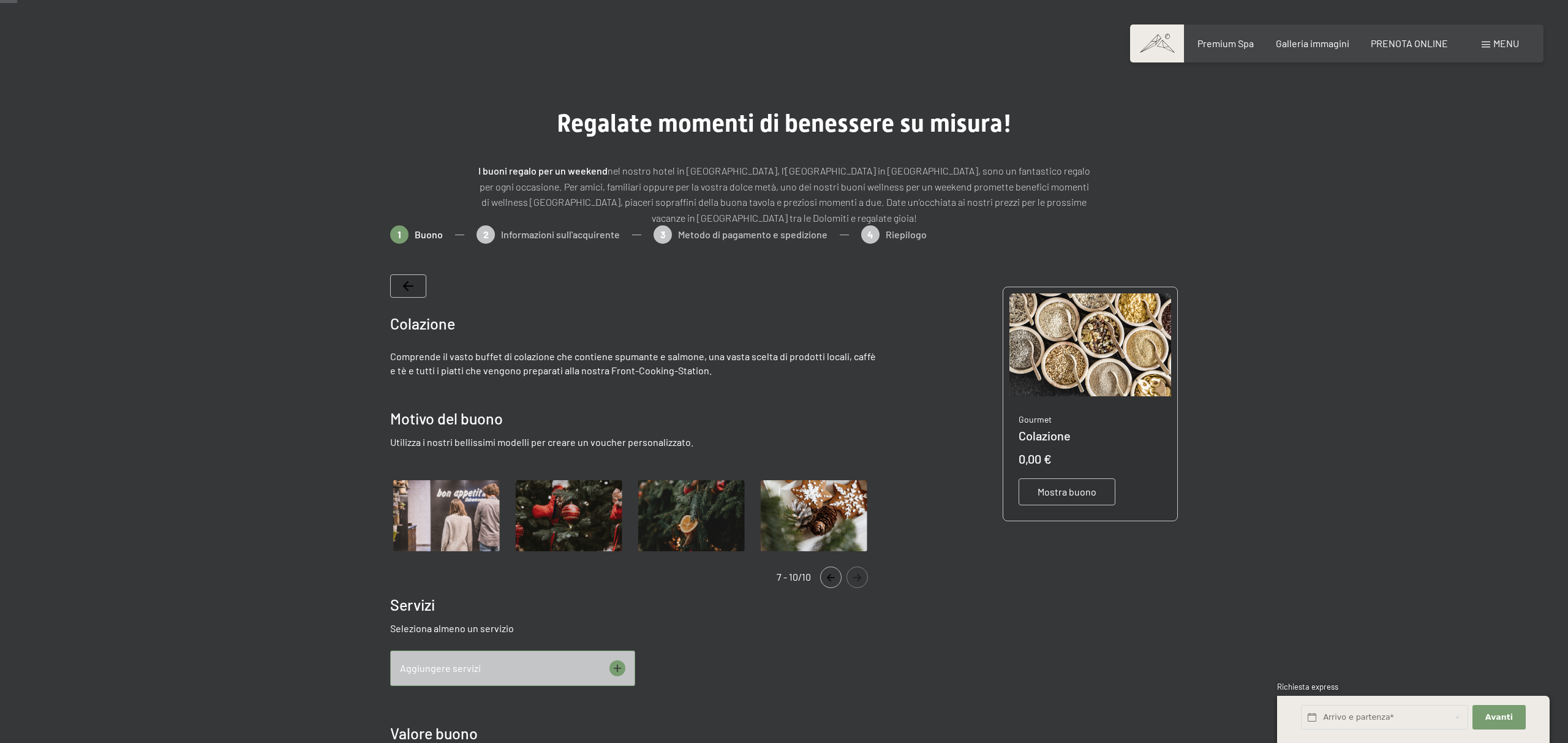
click at [1055, 491] on span "Mostra buono" at bounding box center [1067, 492] width 58 height 13
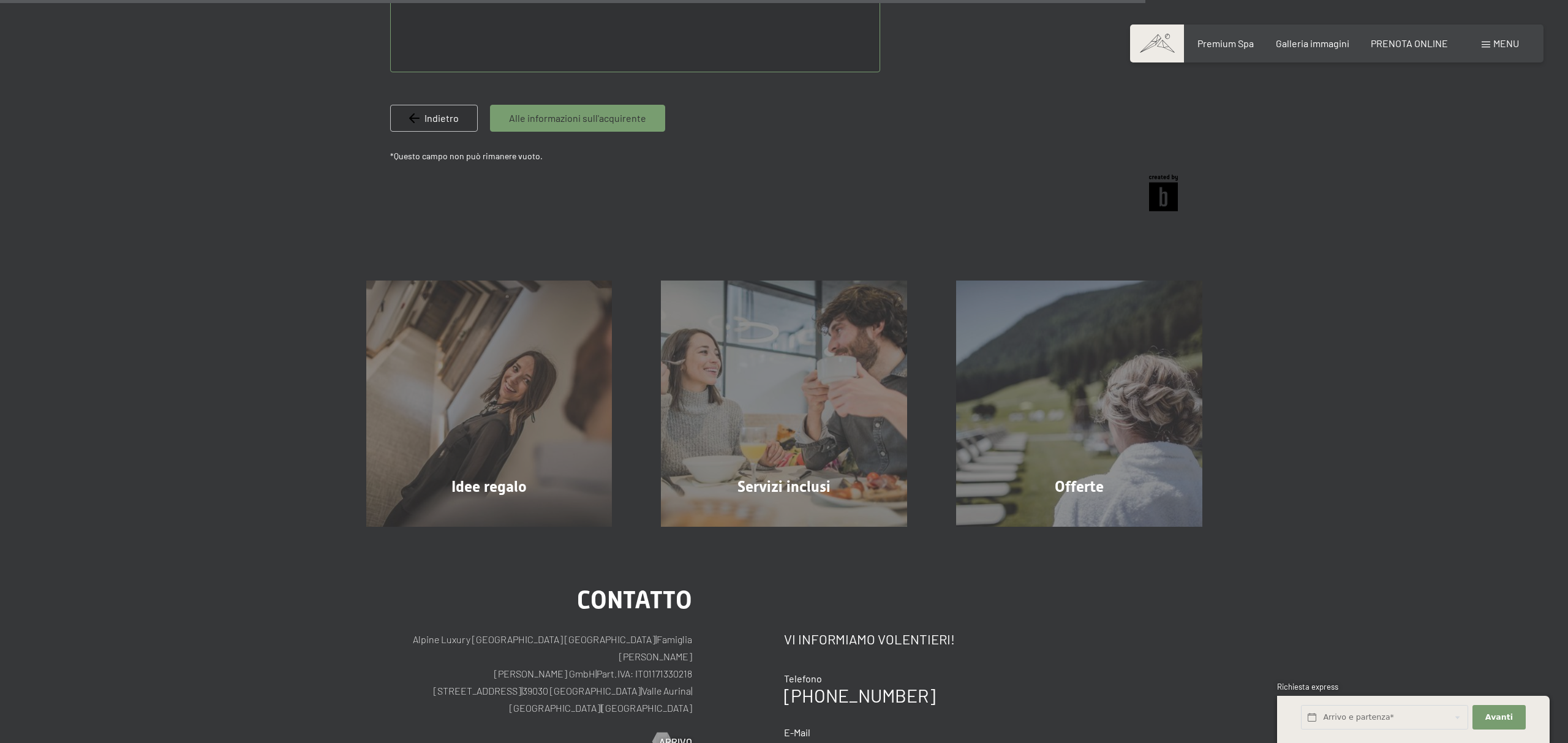
scroll to position [952, 0]
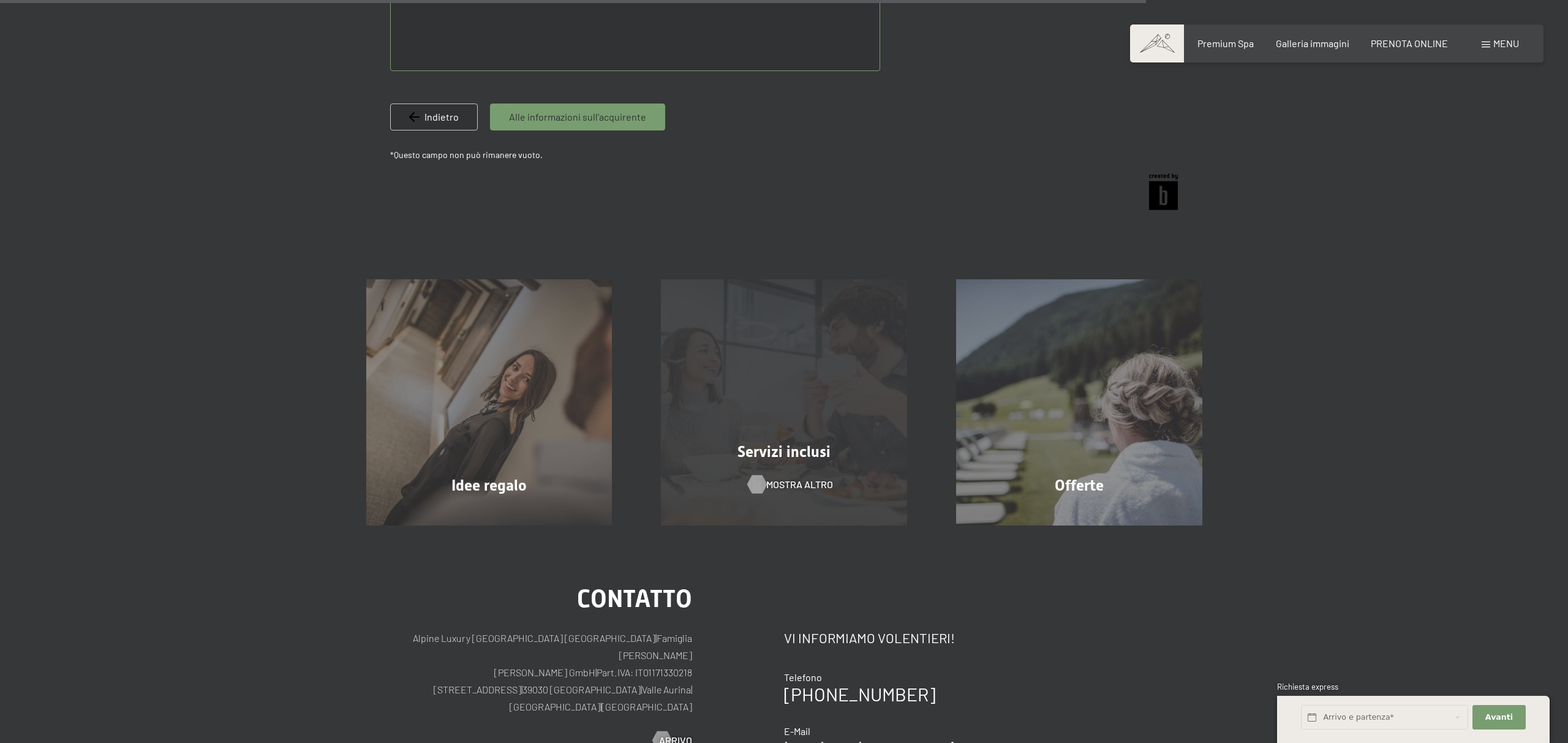
click at [802, 487] on span "mostra altro" at bounding box center [799, 485] width 67 height 13
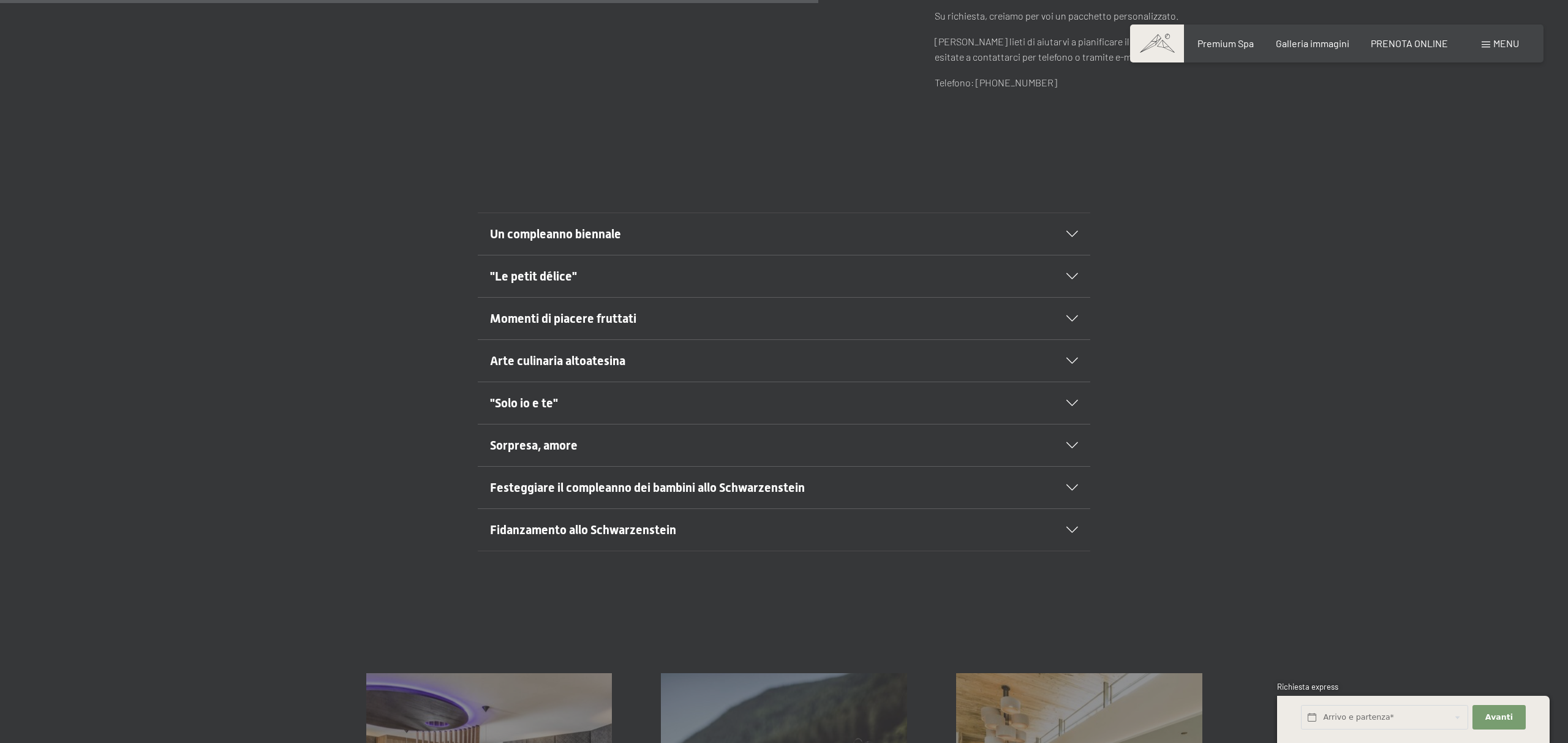
scroll to position [761, 0]
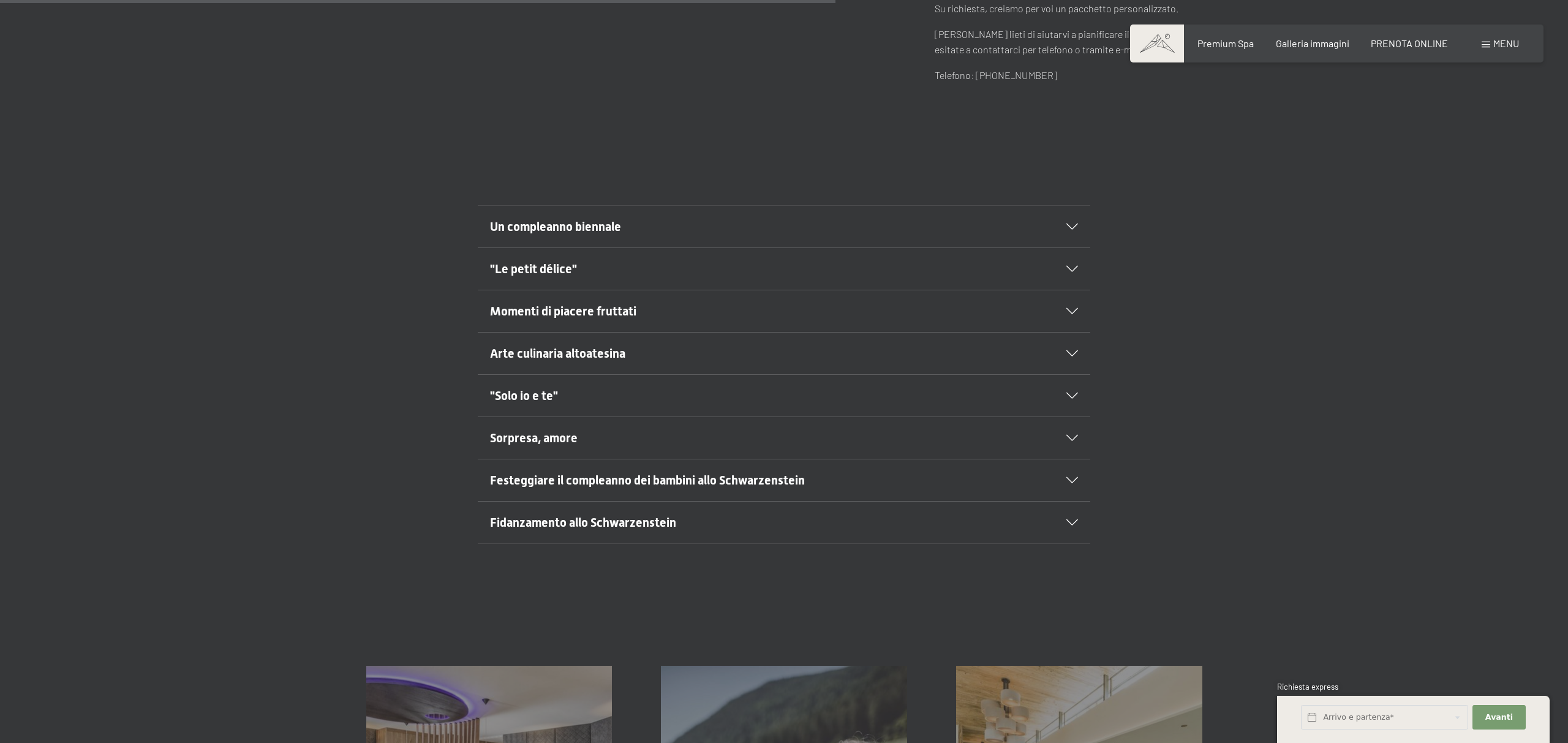
click at [1072, 224] on icon at bounding box center [1072, 226] width 12 height 6
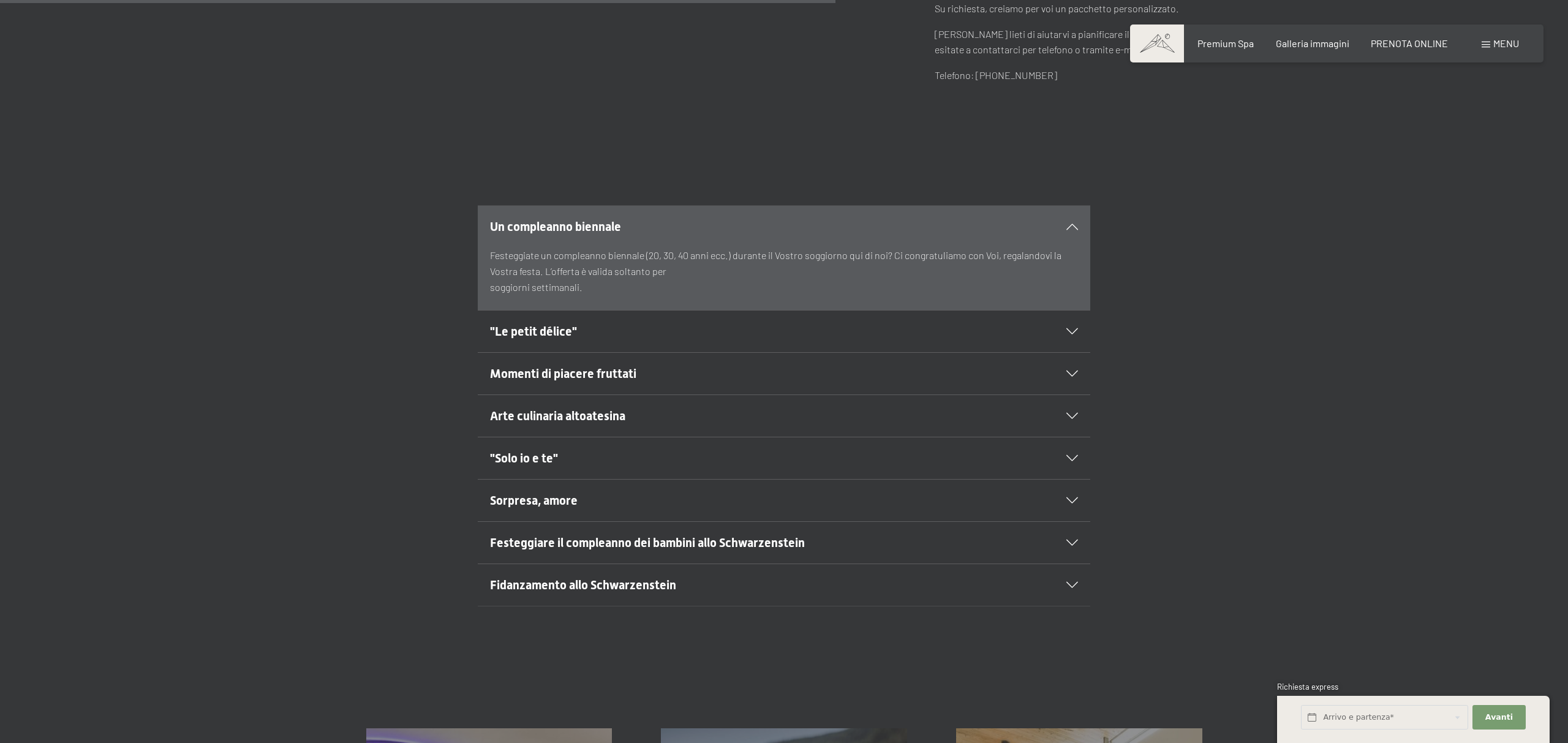
click at [1077, 328] on icon at bounding box center [1072, 331] width 12 height 6
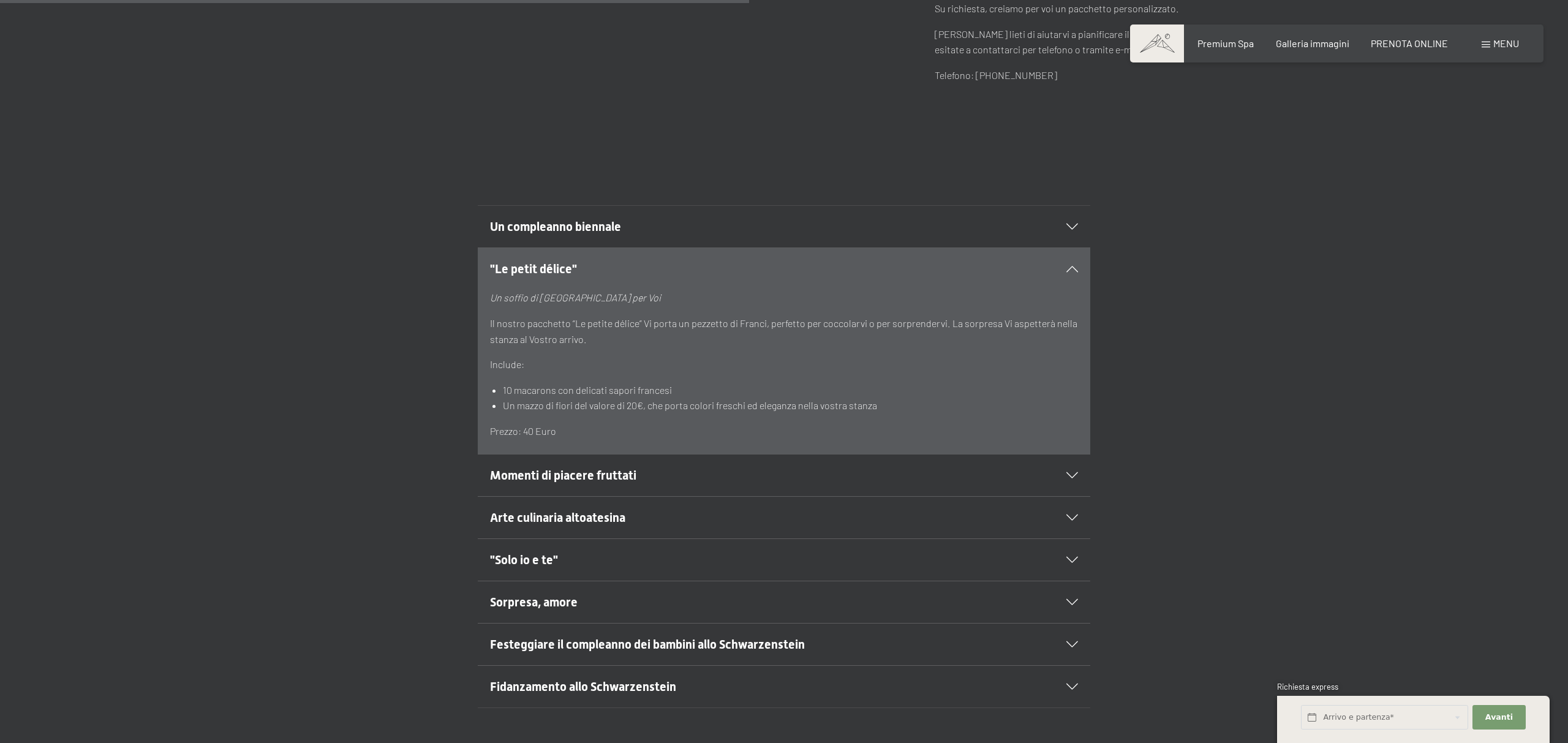
scroll to position [761, 0]
click at [1074, 473] on icon at bounding box center [1072, 476] width 12 height 6
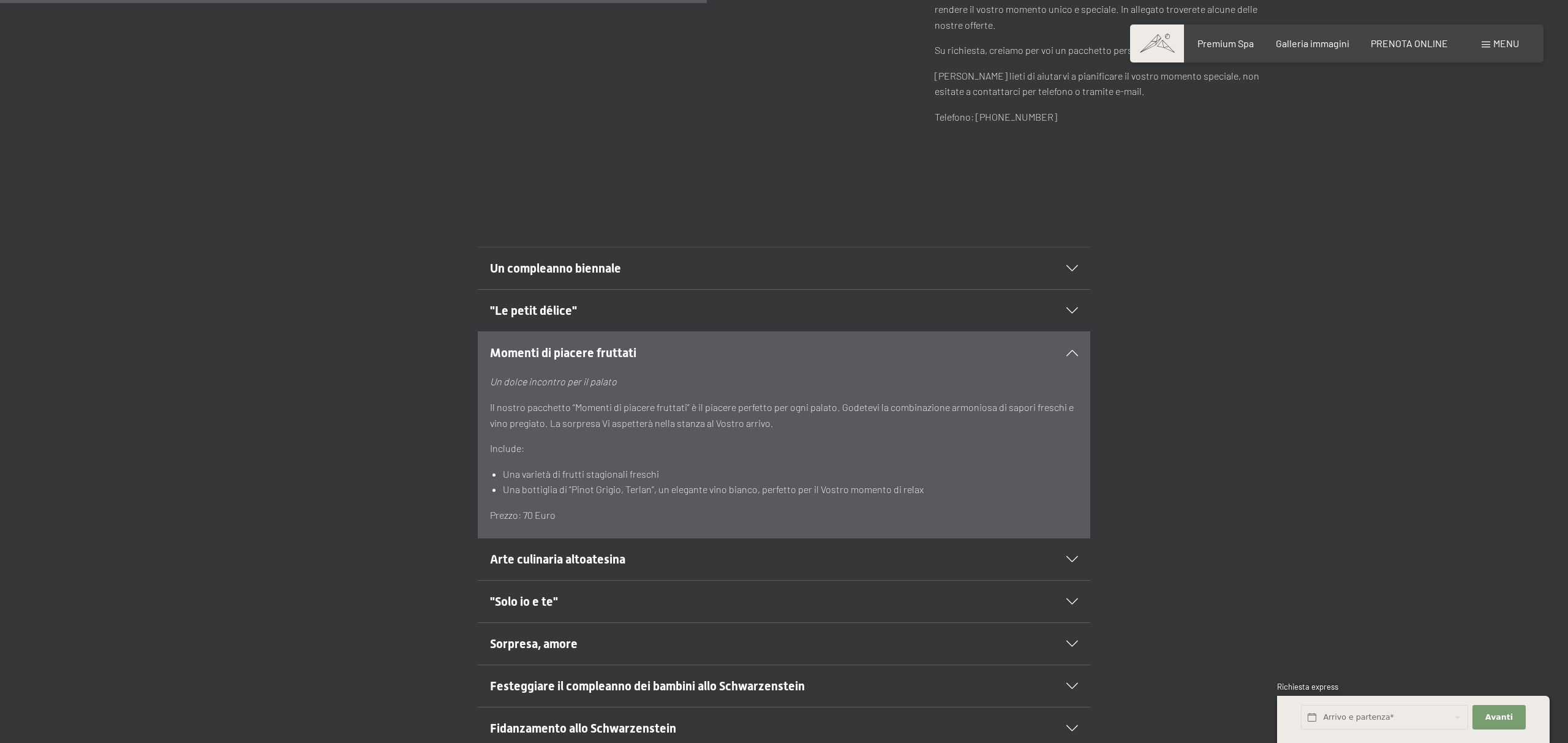
scroll to position [718, 0]
click at [1067, 549] on div "Arte culinaria altoatesina" at bounding box center [784, 562] width 588 height 42
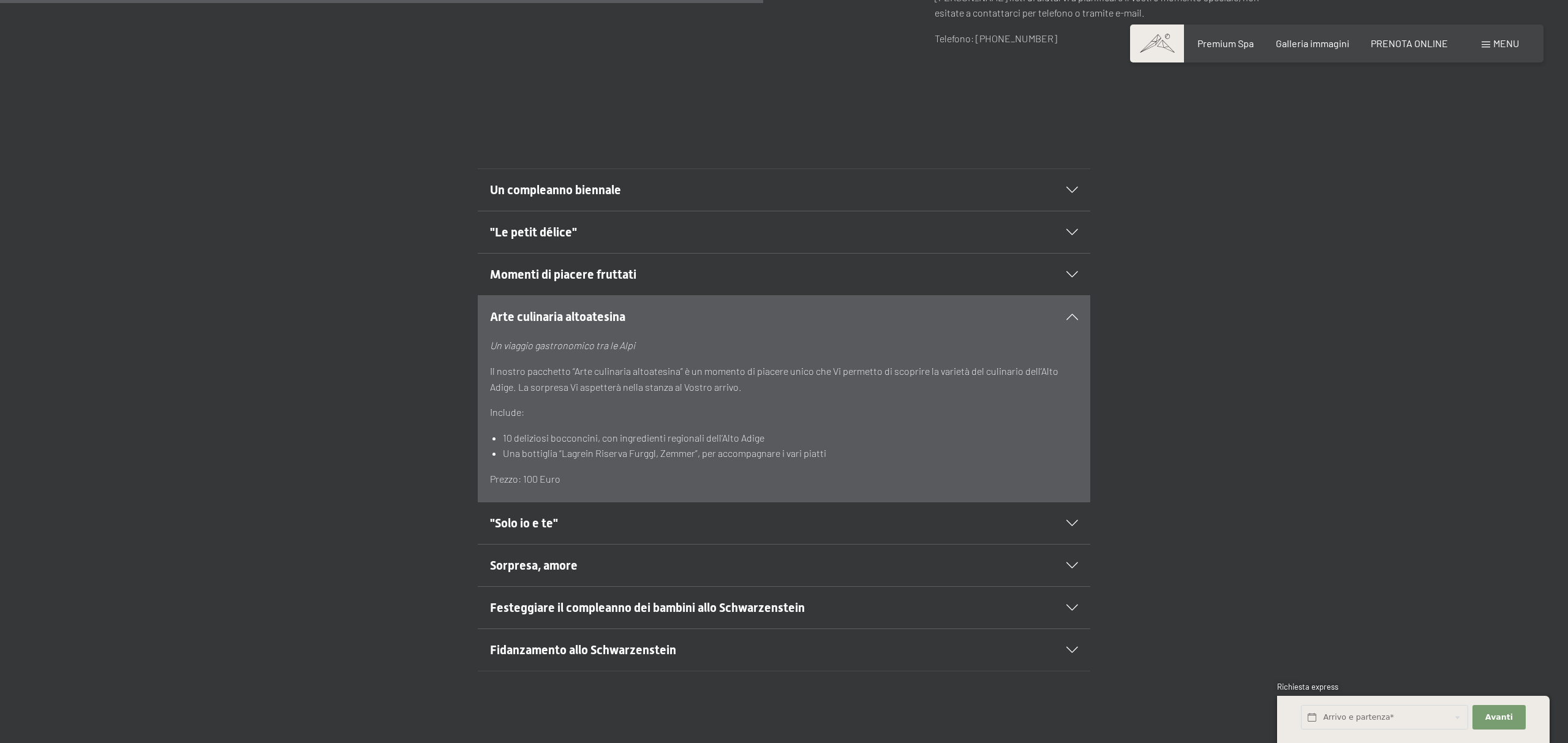
scroll to position [798, 0]
click at [1070, 520] on icon at bounding box center [1072, 522] width 12 height 6
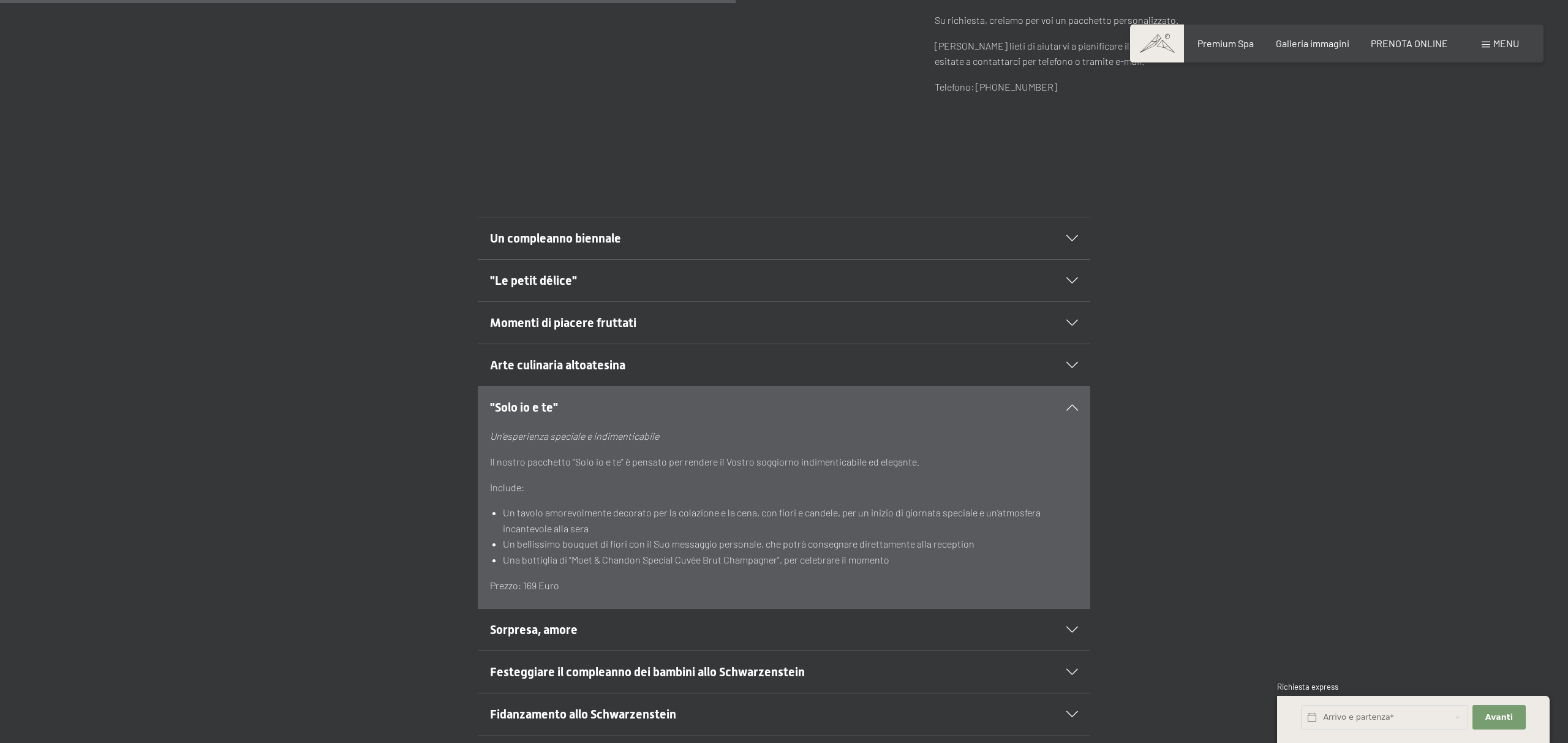
scroll to position [747, 0]
click at [1076, 629] on icon at bounding box center [1072, 632] width 12 height 6
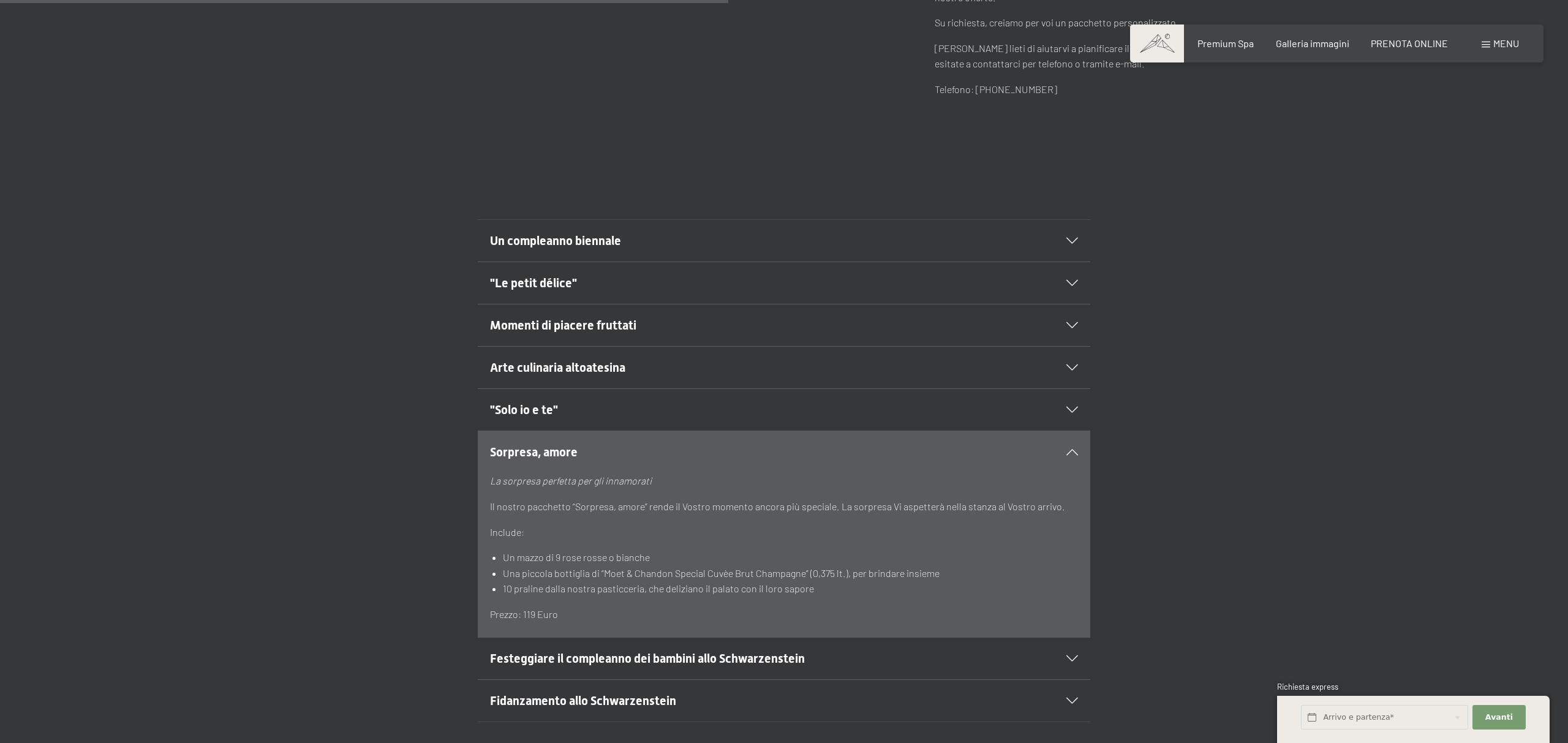
click at [1070, 655] on icon at bounding box center [1072, 658] width 12 height 6
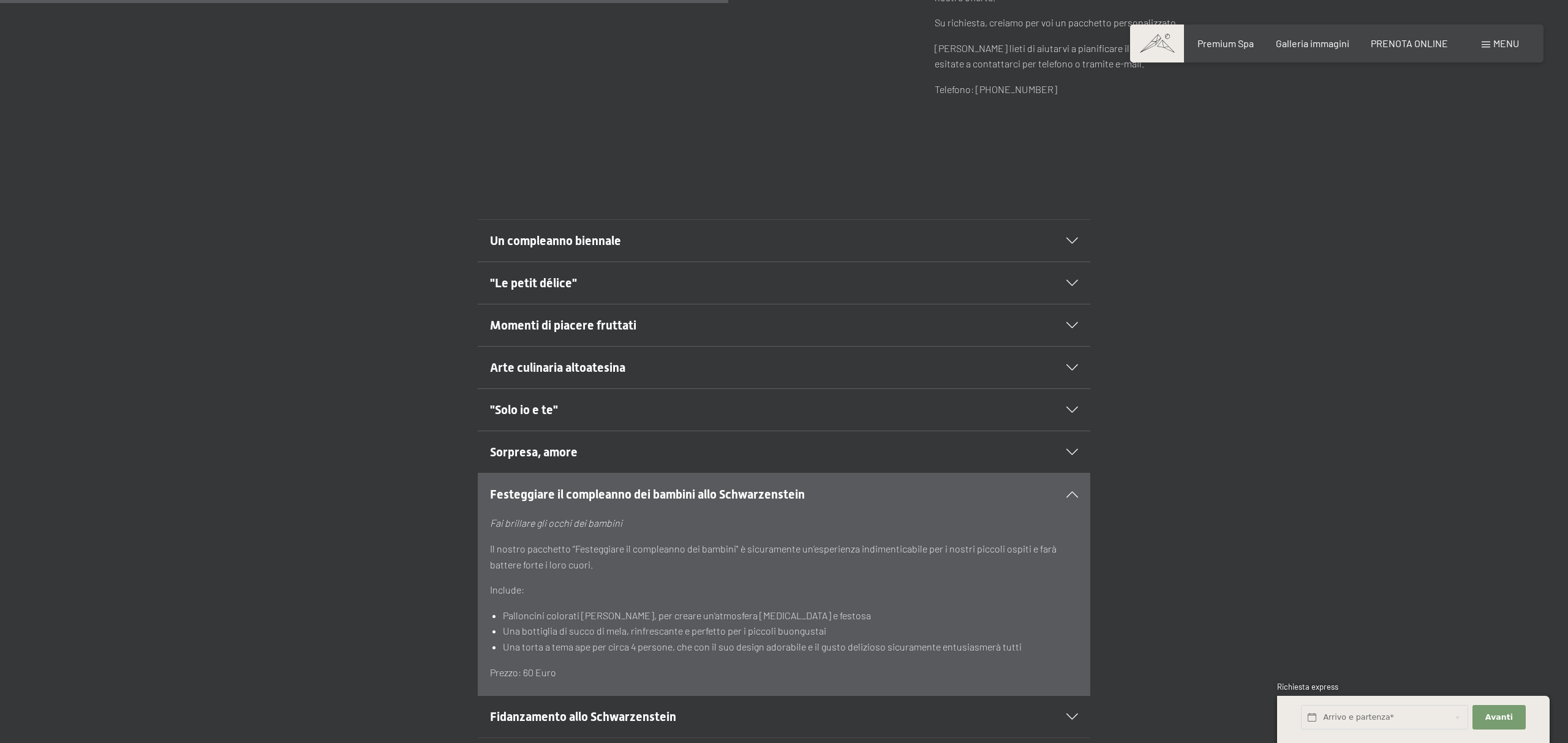
click at [1073, 714] on icon at bounding box center [1072, 716] width 12 height 6
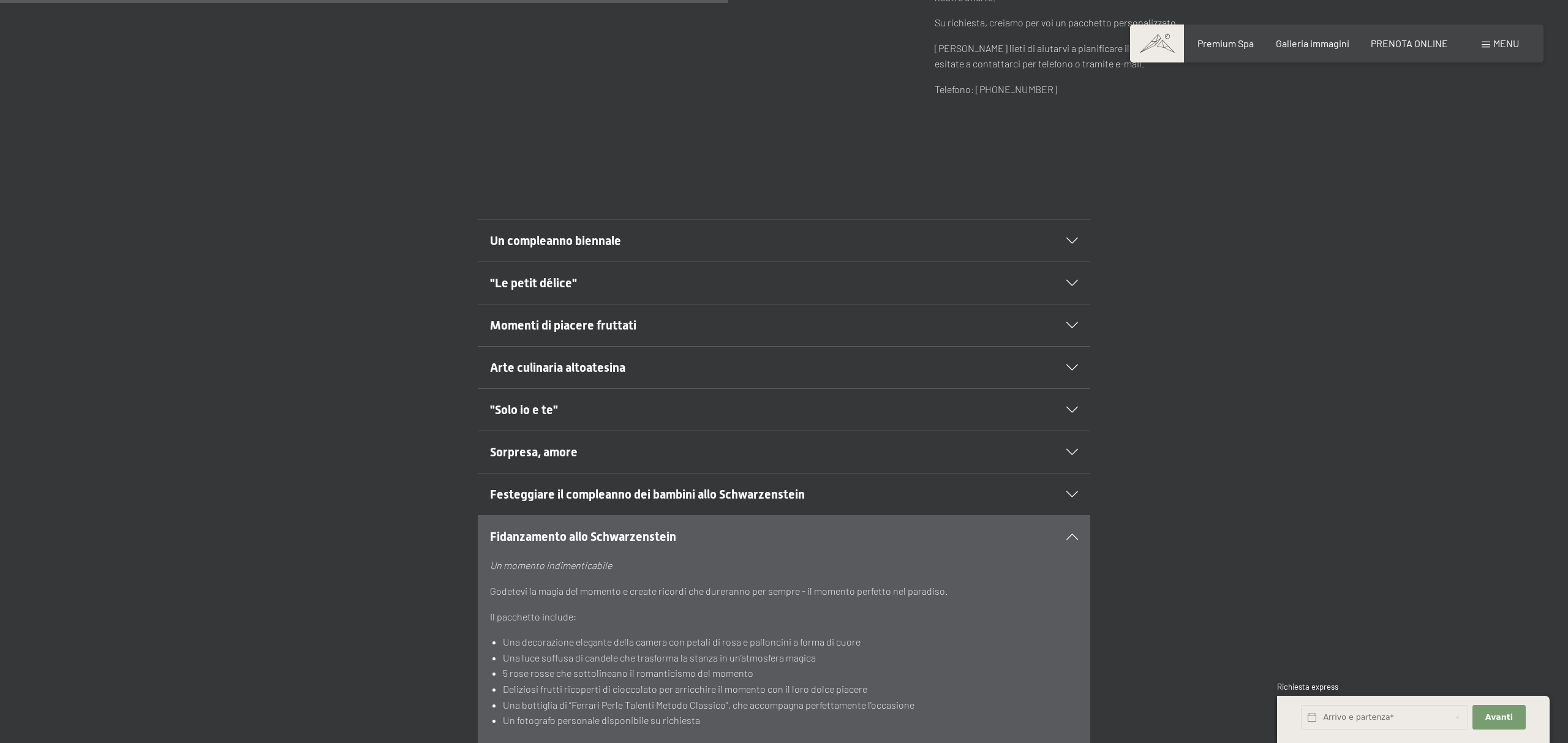
click at [1146, 538] on div "Fidanzamento allo Schwarzenstein Un momento indimenticabile Godetevi la magia d…" at bounding box center [784, 643] width 836 height 254
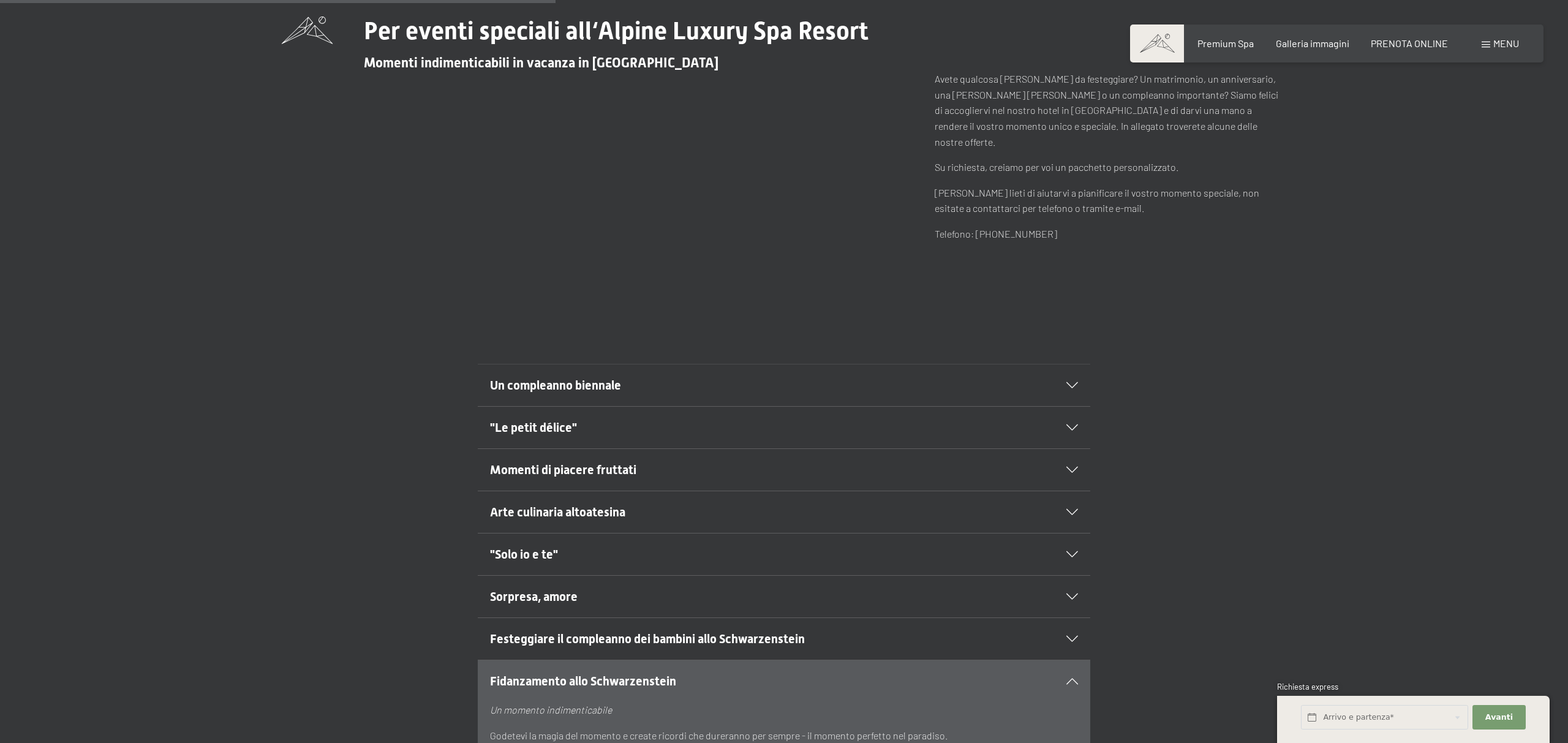
scroll to position [600, 0]
click at [1251, 376] on div "Un compleanno biennale Festeggiate un compleanno biennale (20, 30, 40 anni ecc.…" at bounding box center [784, 387] width 1568 height 43
click at [1074, 421] on div ""Le petit délice"" at bounding box center [784, 430] width 588 height 42
